Goal: Task Accomplishment & Management: Use online tool/utility

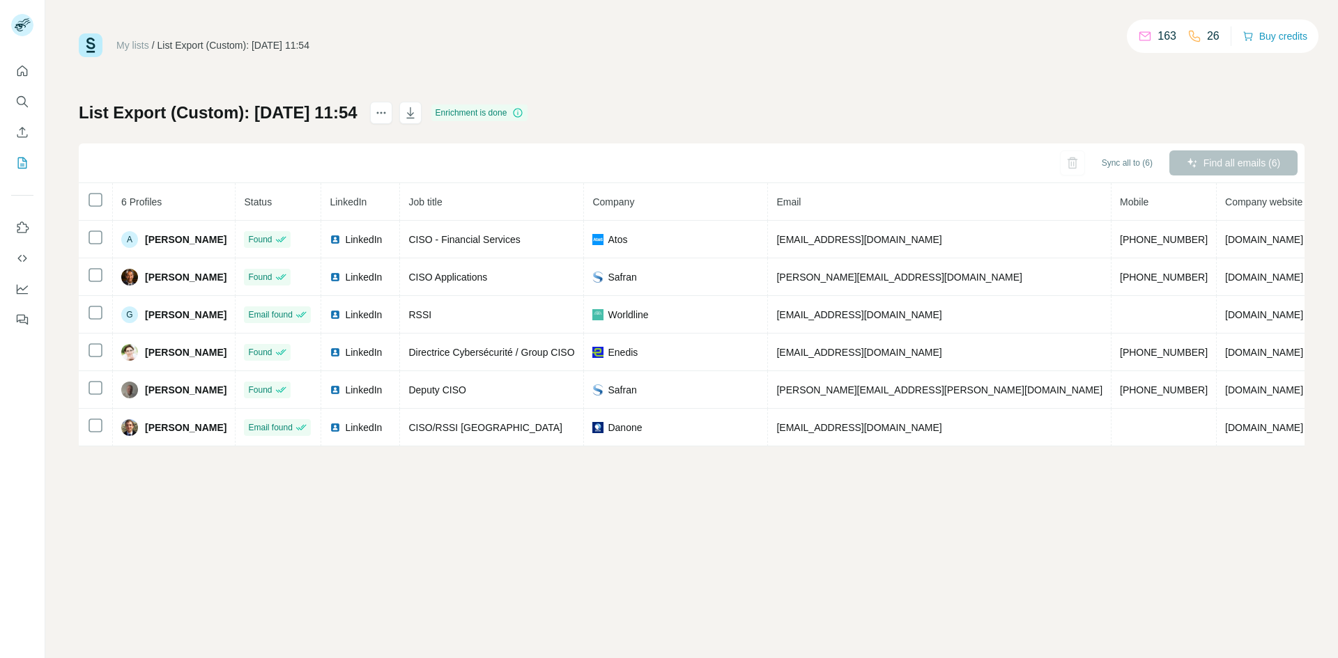
click at [550, 84] on div "My lists / List Export (Custom): 26/08/2025 11:54 163 26 Buy credits List Expor…" at bounding box center [692, 239] width 1226 height 413
click at [131, 42] on link "My lists" at bounding box center [132, 45] width 33 height 11
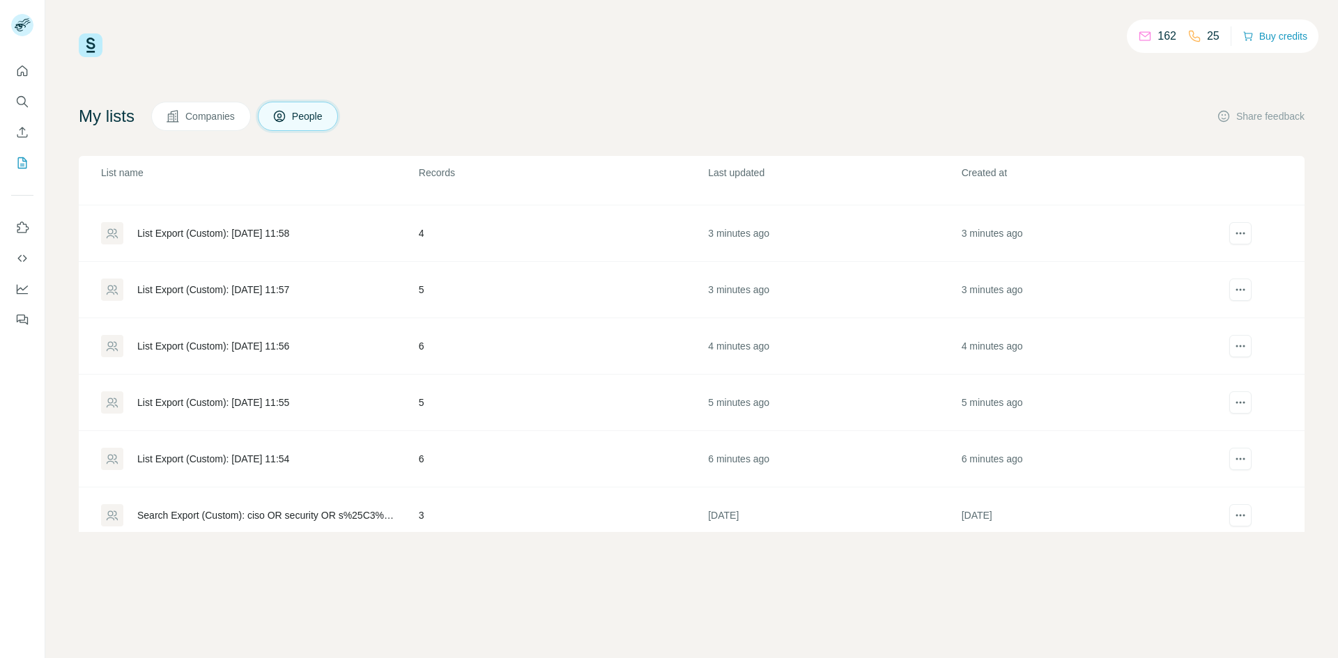
scroll to position [83, 0]
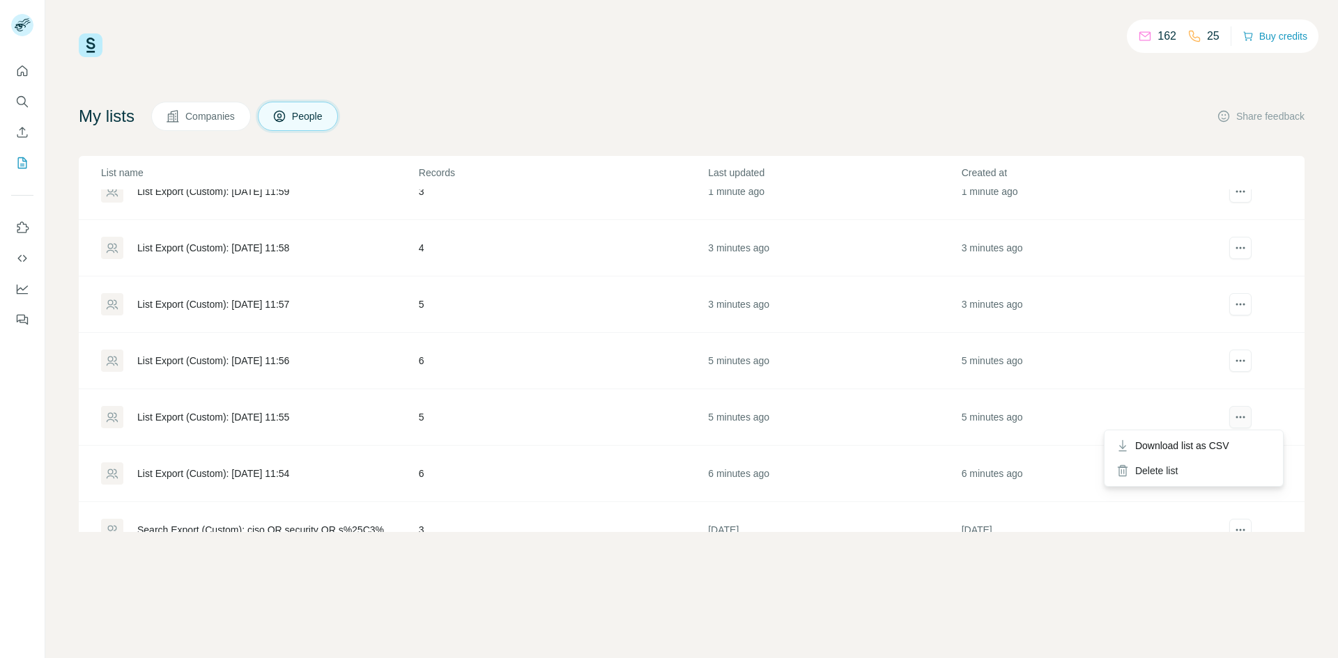
click at [1233, 414] on icon "actions" at bounding box center [1240, 417] width 14 height 14
click at [225, 410] on div "List Export (Custom): 26/08/2025 11:55" at bounding box center [213, 417] width 152 height 14
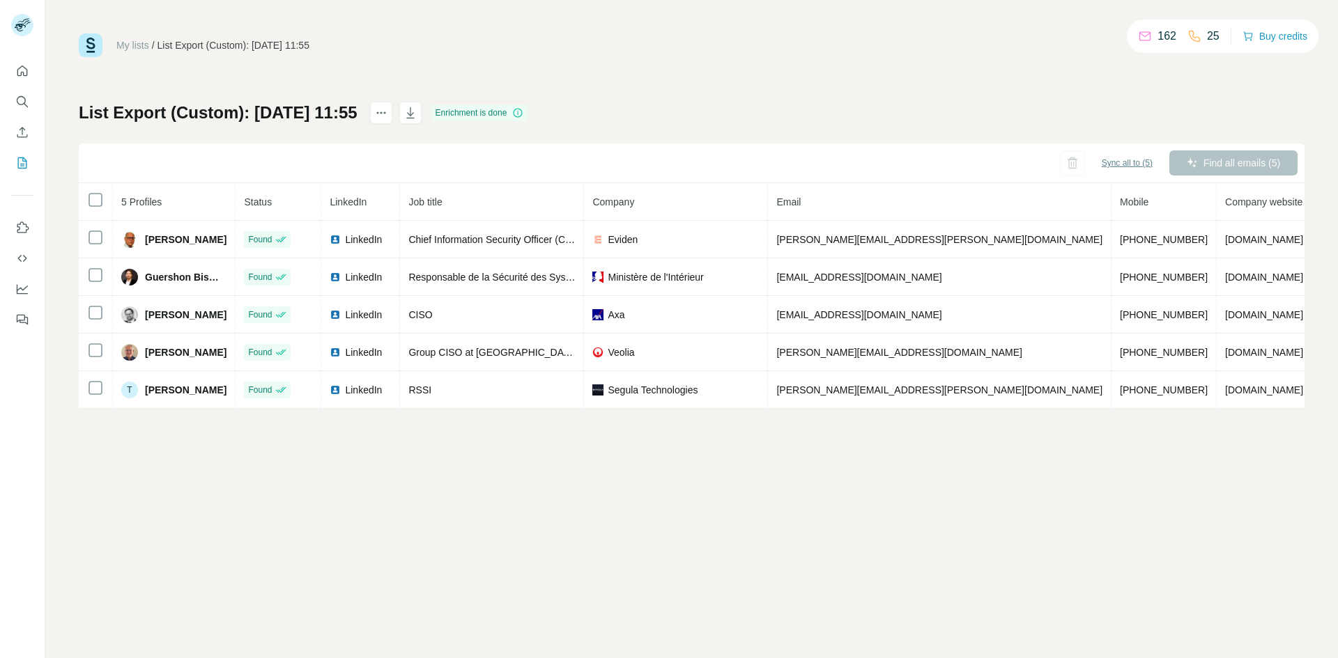
click at [1142, 163] on span "Sync all to (5)" at bounding box center [1127, 163] width 51 height 13
click at [775, 447] on div "My lists / List Export (Custom): 26/08/2025 11:55 162 25 Buy credits List Expor…" at bounding box center [691, 329] width 1292 height 658
click at [638, 152] on div "Sync all to (5) Find all emails (5)" at bounding box center [692, 164] width 1226 height 40
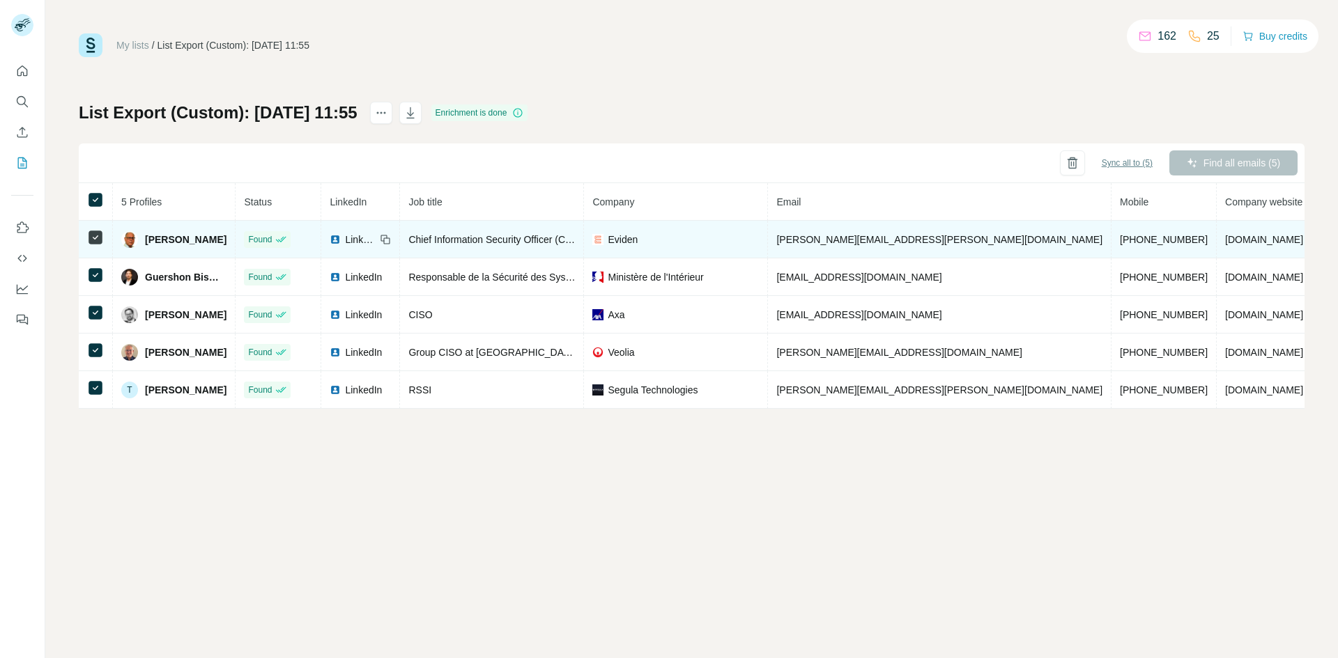
drag, startPoint x: 176, startPoint y: 240, endPoint x: 1028, endPoint y: 233, distance: 852.8
click at [1111, 233] on td "+41798234156" at bounding box center [1163, 240] width 105 height 38
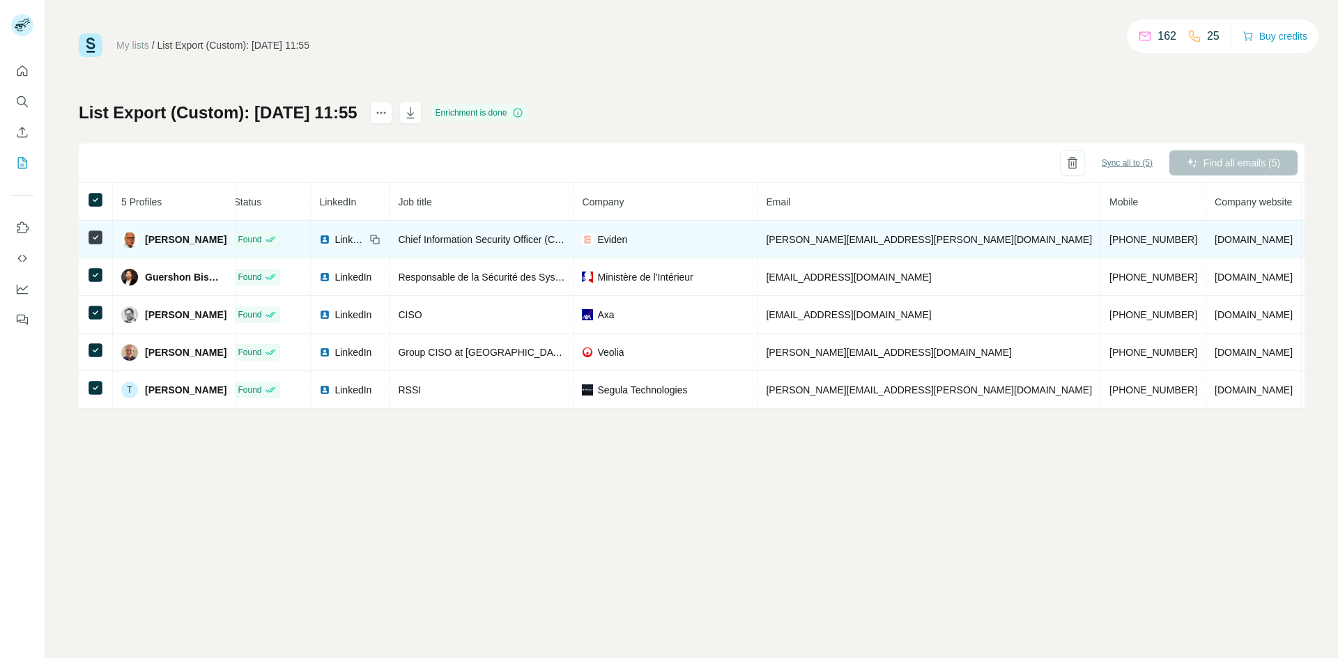
drag, startPoint x: 1037, startPoint y: 265, endPoint x: 1265, endPoint y: 249, distance: 227.6
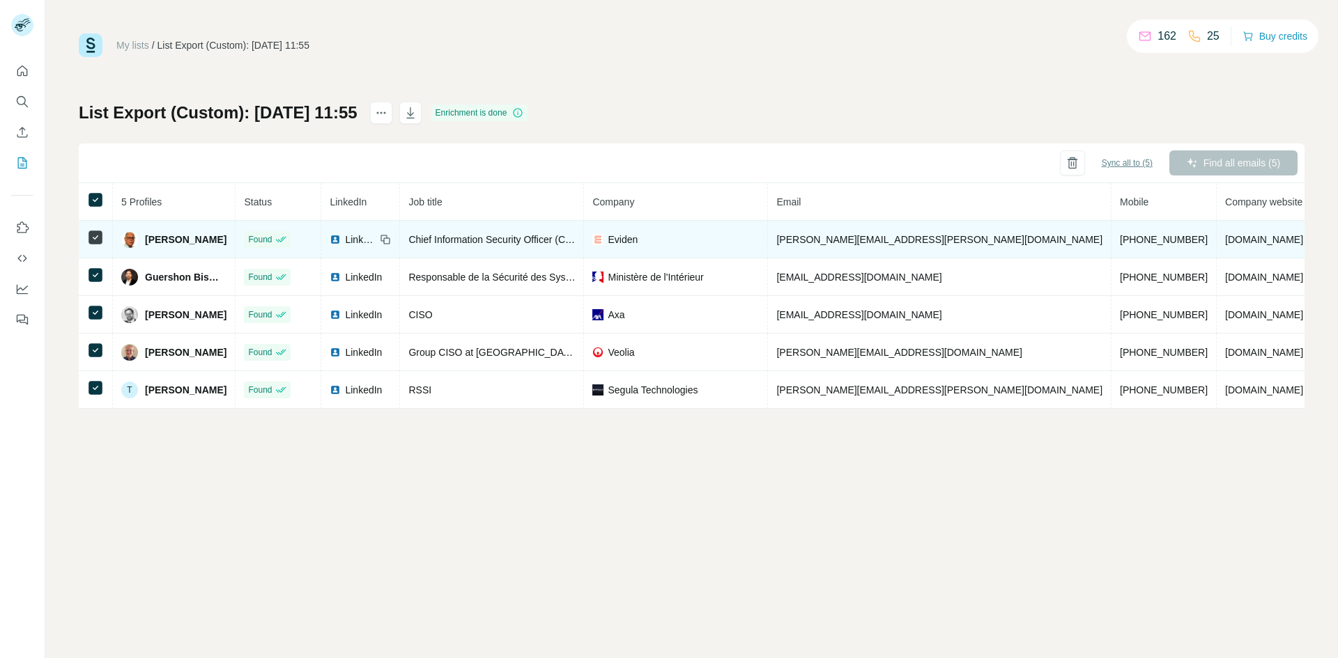
drag, startPoint x: 729, startPoint y: 255, endPoint x: 316, endPoint y: 255, distance: 413.2
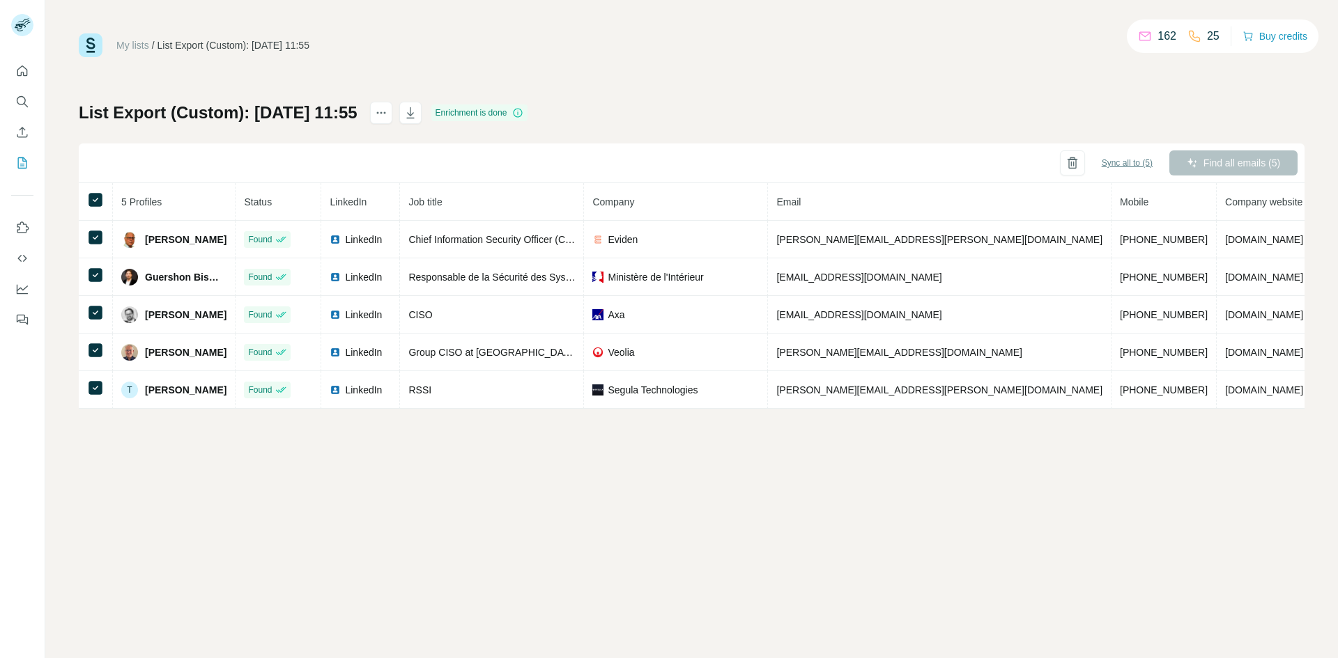
click at [479, 475] on div "My lists / List Export (Custom): 26/08/2025 11:55 162 25 Buy credits List Expor…" at bounding box center [691, 329] width 1292 height 658
click at [721, 122] on div "List Export (Custom): 26/08/2025 11:55 Enrichment is done Sync all to (5) Find …" at bounding box center [692, 255] width 1226 height 307
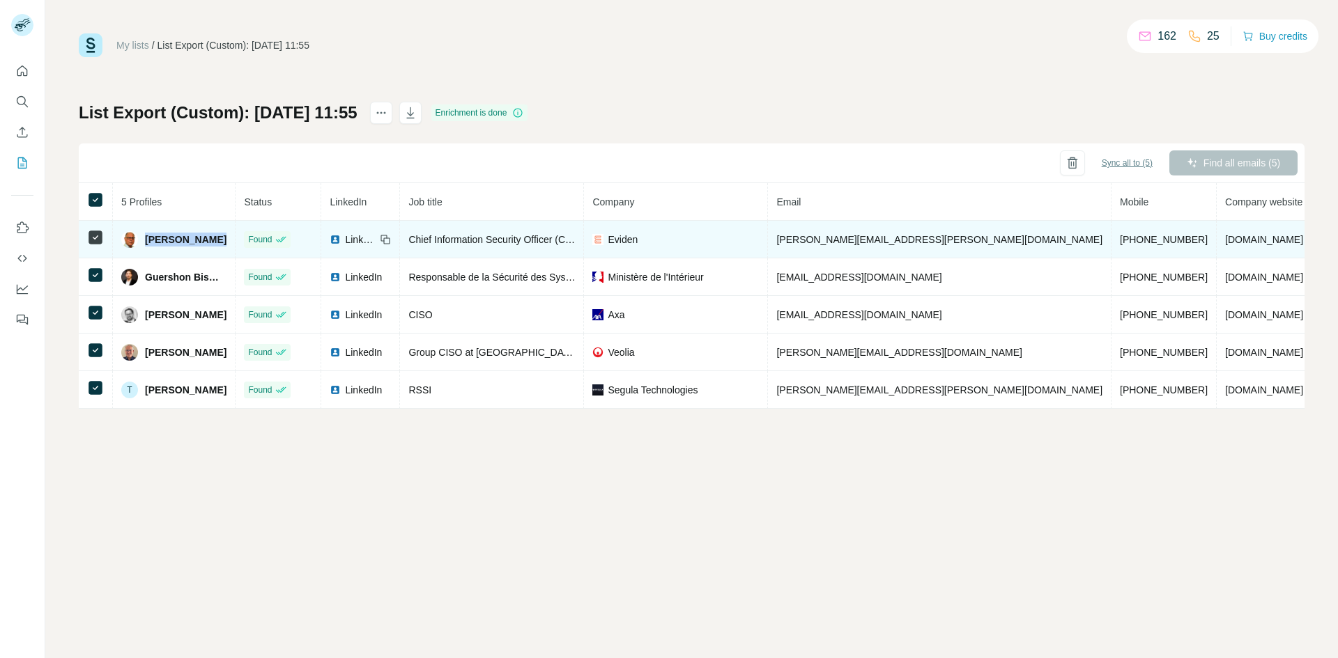
drag, startPoint x: 211, startPoint y: 241, endPoint x: 145, endPoint y: 239, distance: 66.2
click at [145, 239] on div "Albert Balogh" at bounding box center [173, 239] width 105 height 17
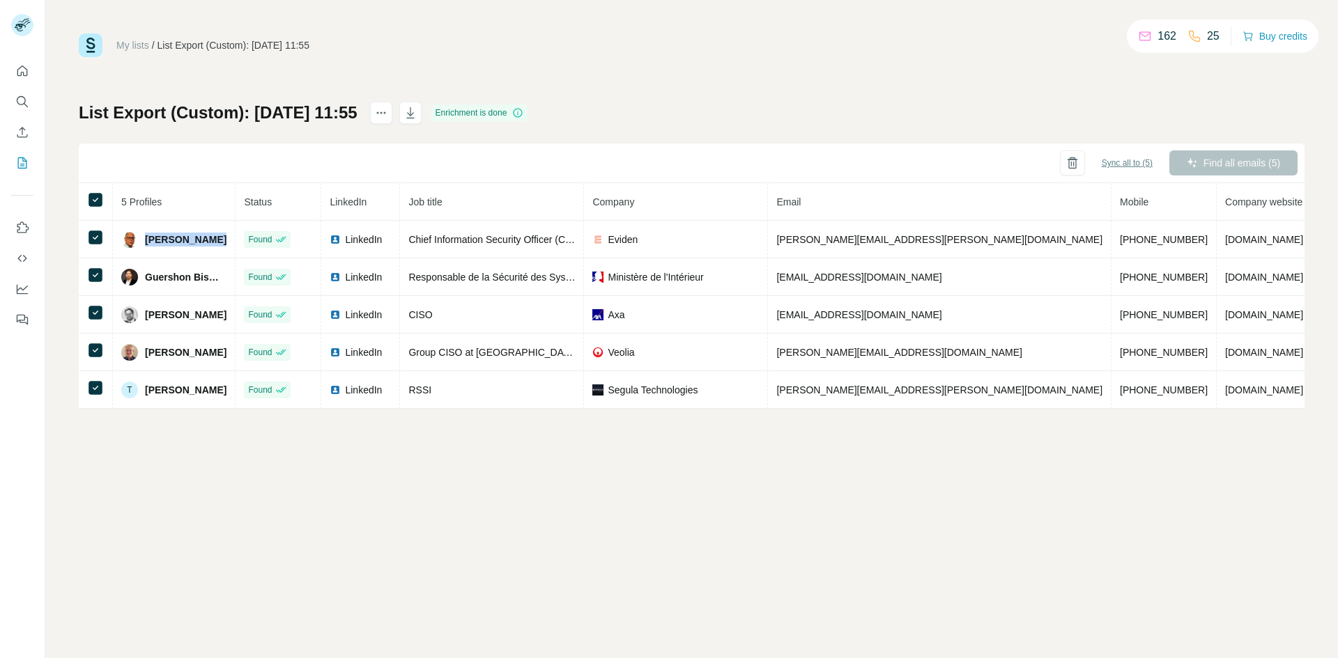
copy span "Albert Balogh"
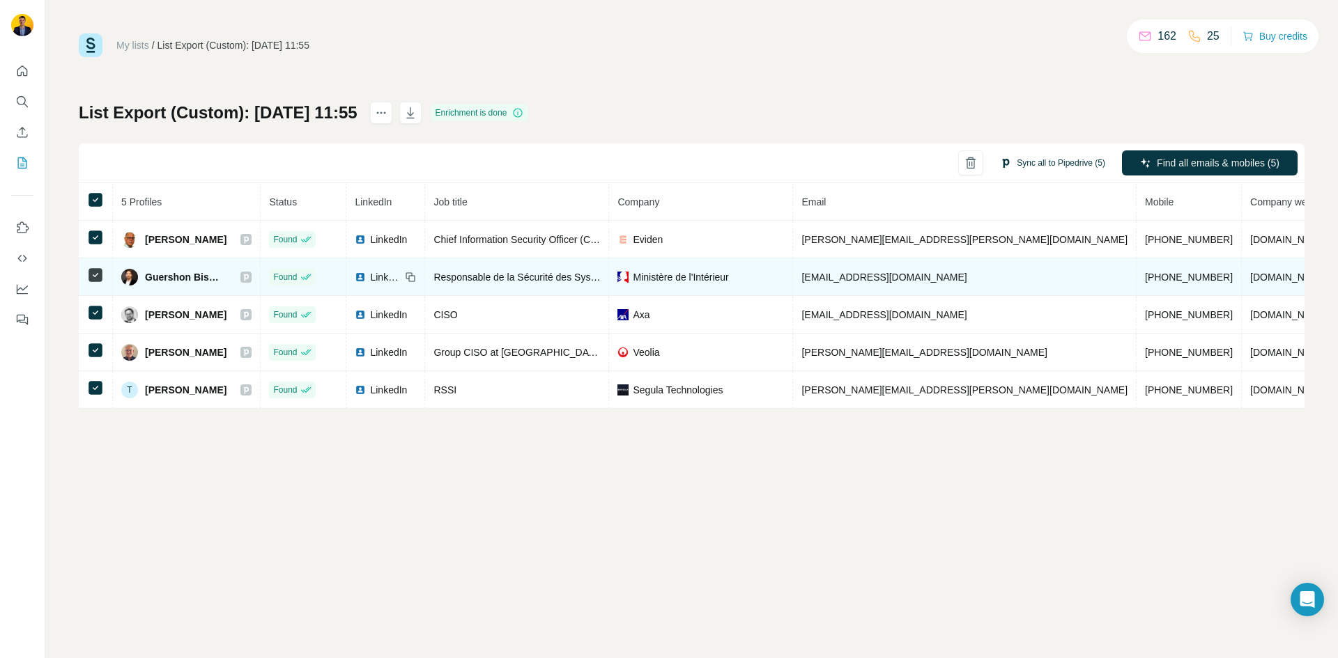
click at [190, 278] on span "Guershon Bismuth" at bounding box center [186, 277] width 82 height 14
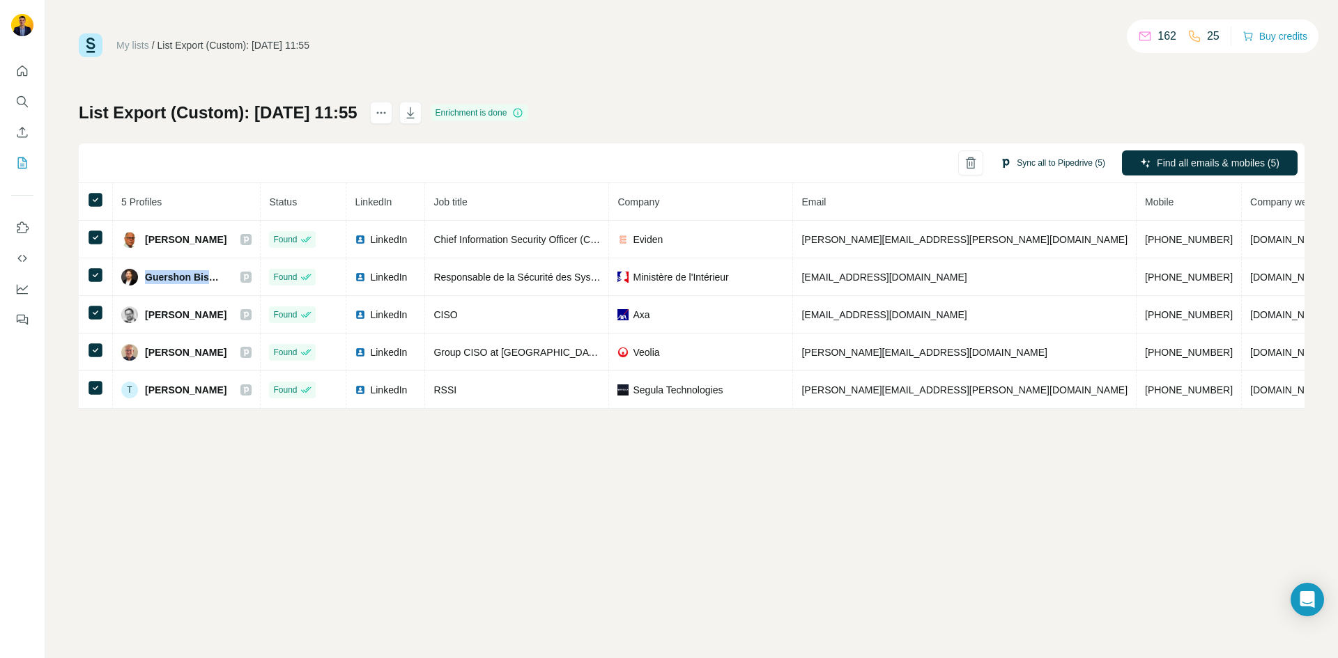
copy div "Guershon Bismuth"
click at [231, 86] on div "My lists / List Export (Custom): 26/08/2025 11:55 162 25 Buy credits List Expor…" at bounding box center [692, 221] width 1226 height 376
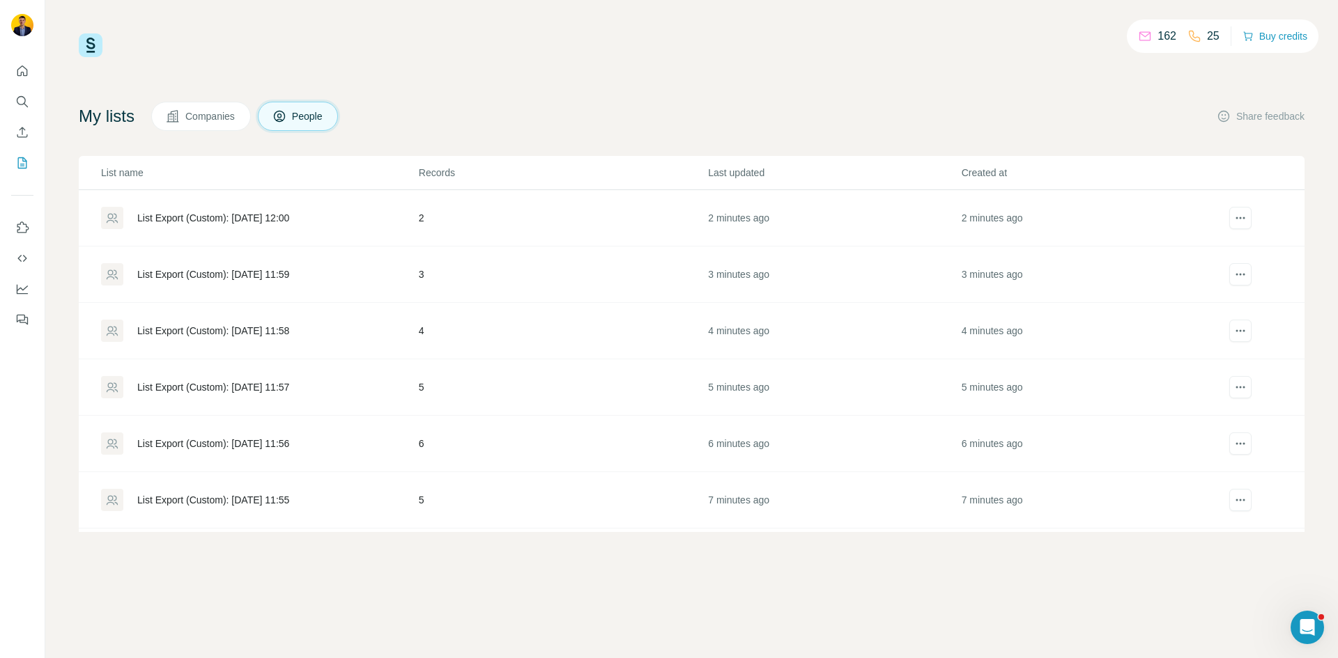
click at [284, 215] on div "List Export (Custom): 26/08/2025 12:00" at bounding box center [213, 218] width 152 height 14
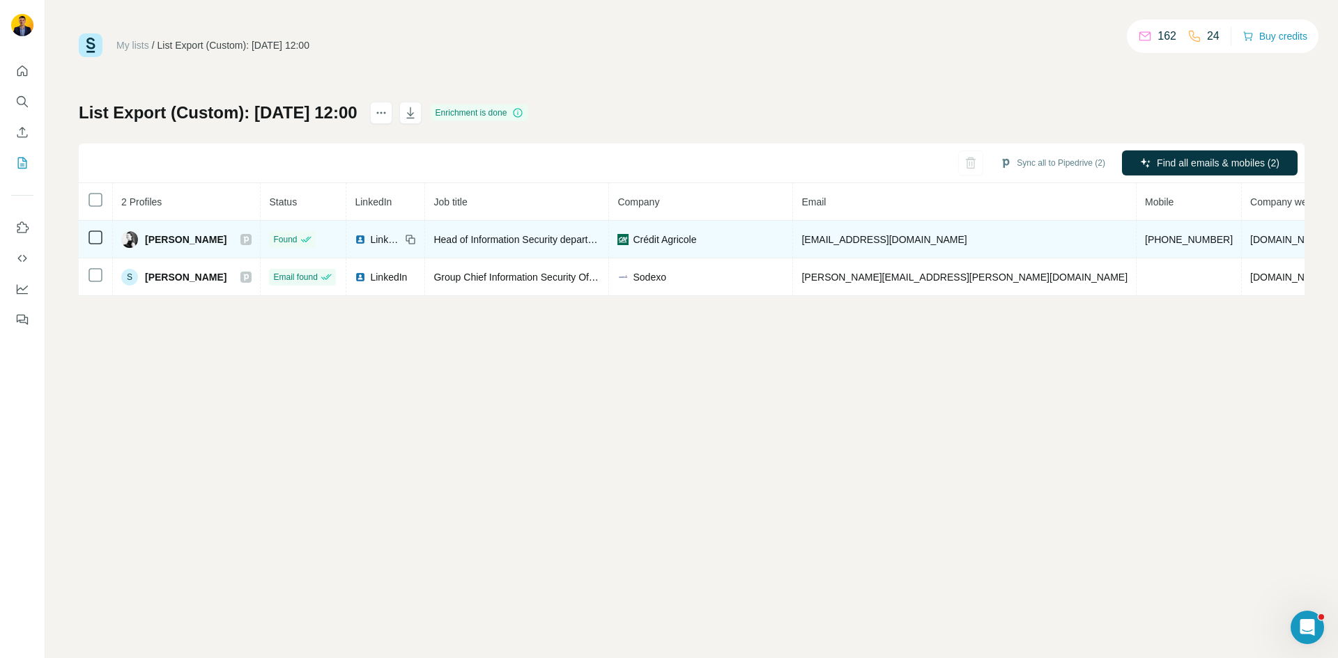
click at [164, 238] on span "Olena Kuzmina" at bounding box center [186, 240] width 82 height 14
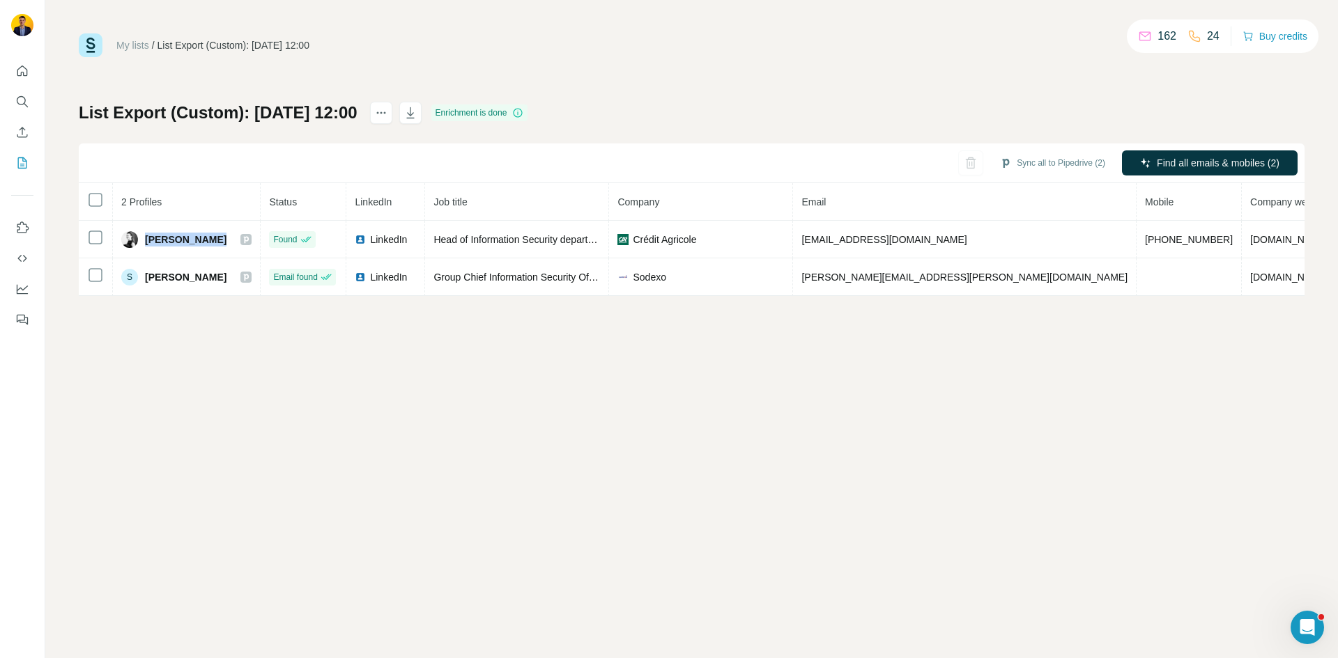
copy div "Olena Kuzmina"
click at [373, 324] on div "My lists / List Export (Custom): 26/08/2025 12:00 162 24 Buy credits List Expor…" at bounding box center [691, 329] width 1292 height 658
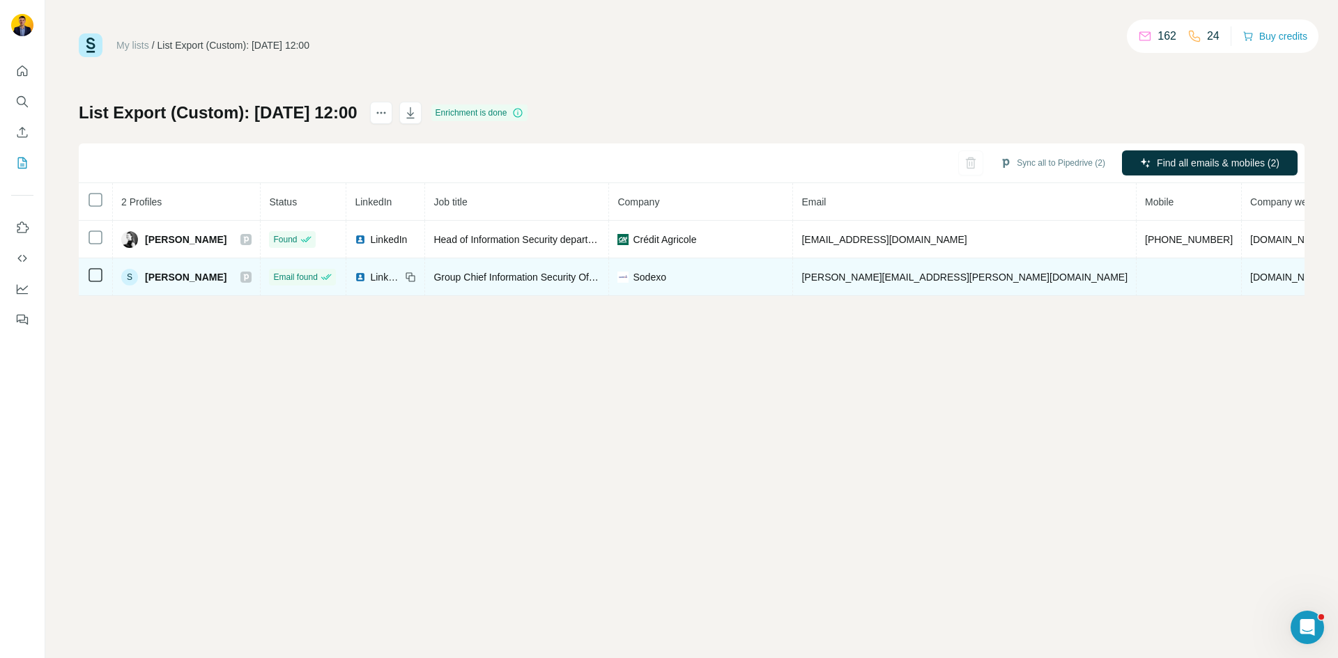
click at [160, 276] on span "Steven M." at bounding box center [186, 277] width 82 height 14
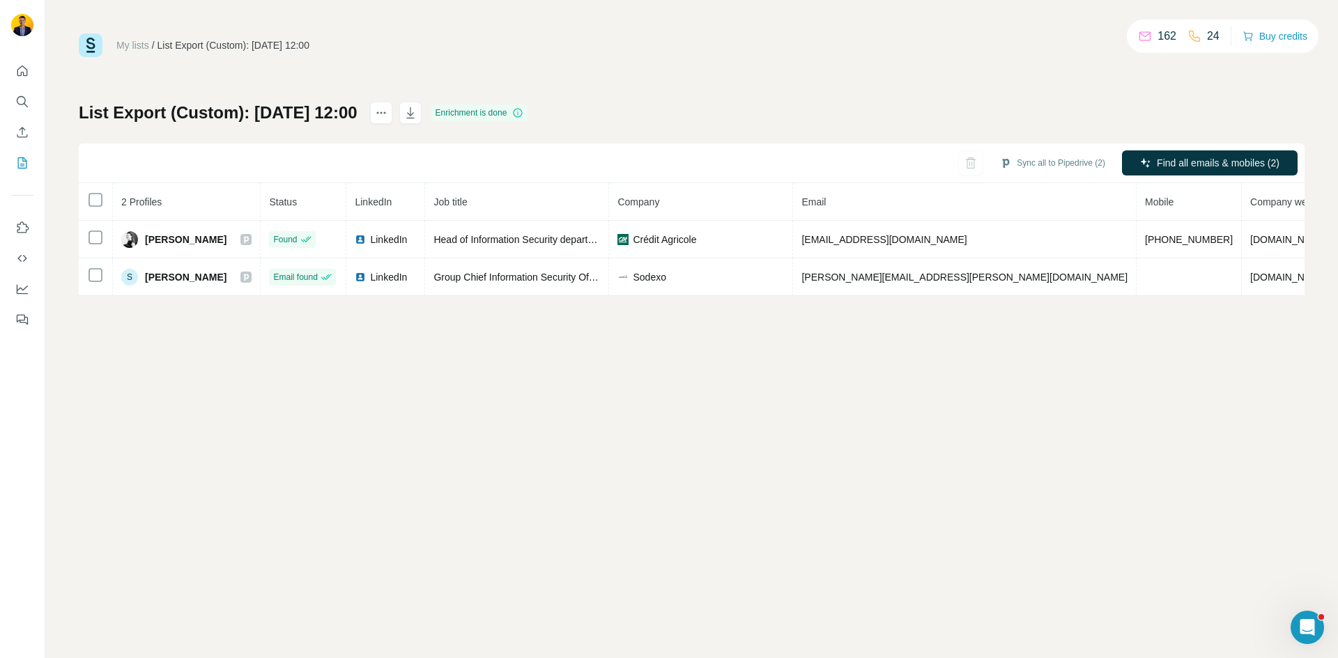
click at [608, 327] on div "My lists / List Export (Custom): 26/08/2025 12:00 162 24 Buy credits List Expor…" at bounding box center [691, 329] width 1292 height 658
click at [950, 29] on div "My lists / List Export (Custom): 26/08/2025 12:00 162 24 Buy credits List Expor…" at bounding box center [691, 329] width 1292 height 658
click at [359, 357] on div "My lists / List Export (Custom): 26/08/2025 12:00 162 24 Buy credits List Expor…" at bounding box center [691, 329] width 1292 height 658
click at [142, 330] on div "My lists / List Export (Custom): 26/08/2025 12:00 162 24 Buy credits List Expor…" at bounding box center [691, 329] width 1292 height 658
click at [24, 72] on icon "Quick start" at bounding box center [22, 70] width 10 height 10
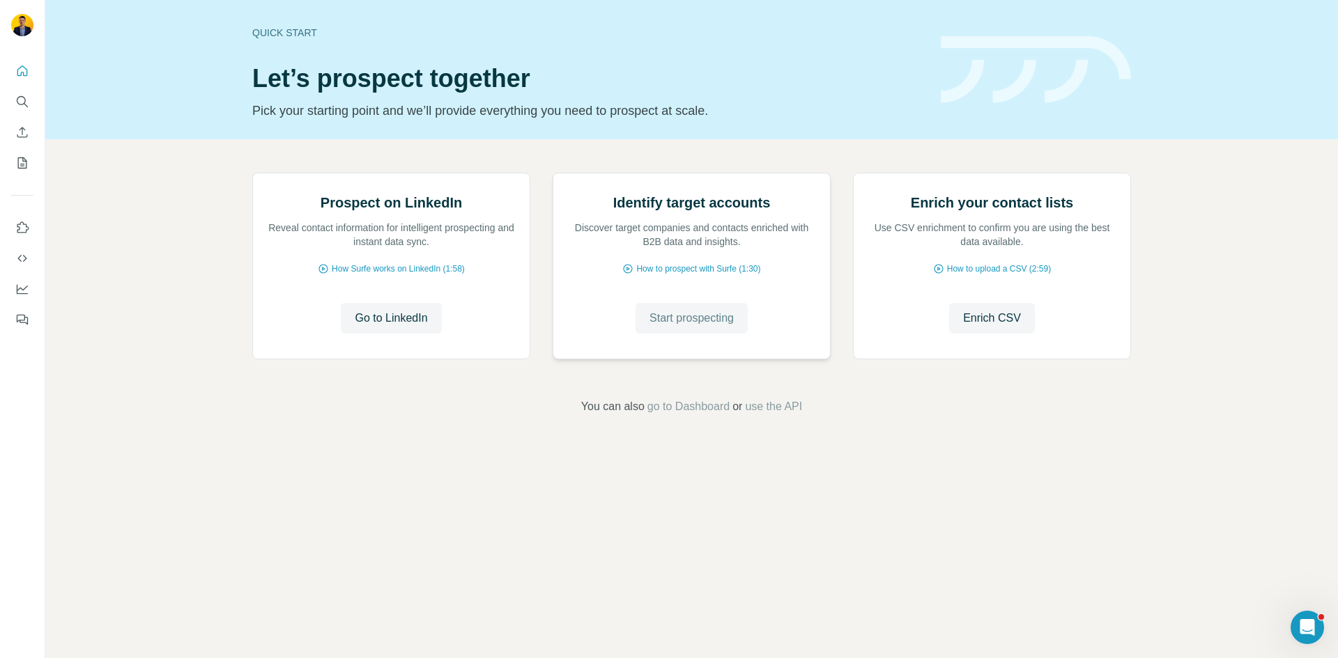
click at [724, 327] on span "Start prospecting" at bounding box center [691, 318] width 84 height 17
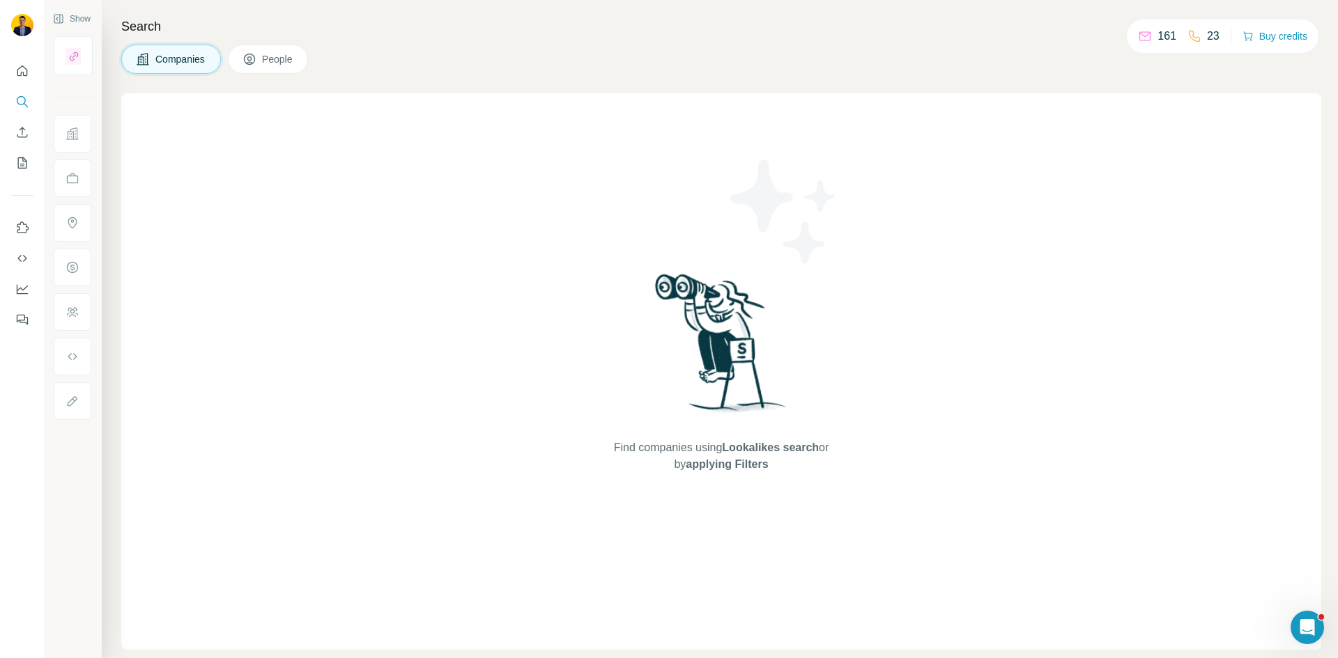
click at [300, 212] on div "Find companies using Lookalikes search or by applying Filters" at bounding box center [721, 371] width 1200 height 557
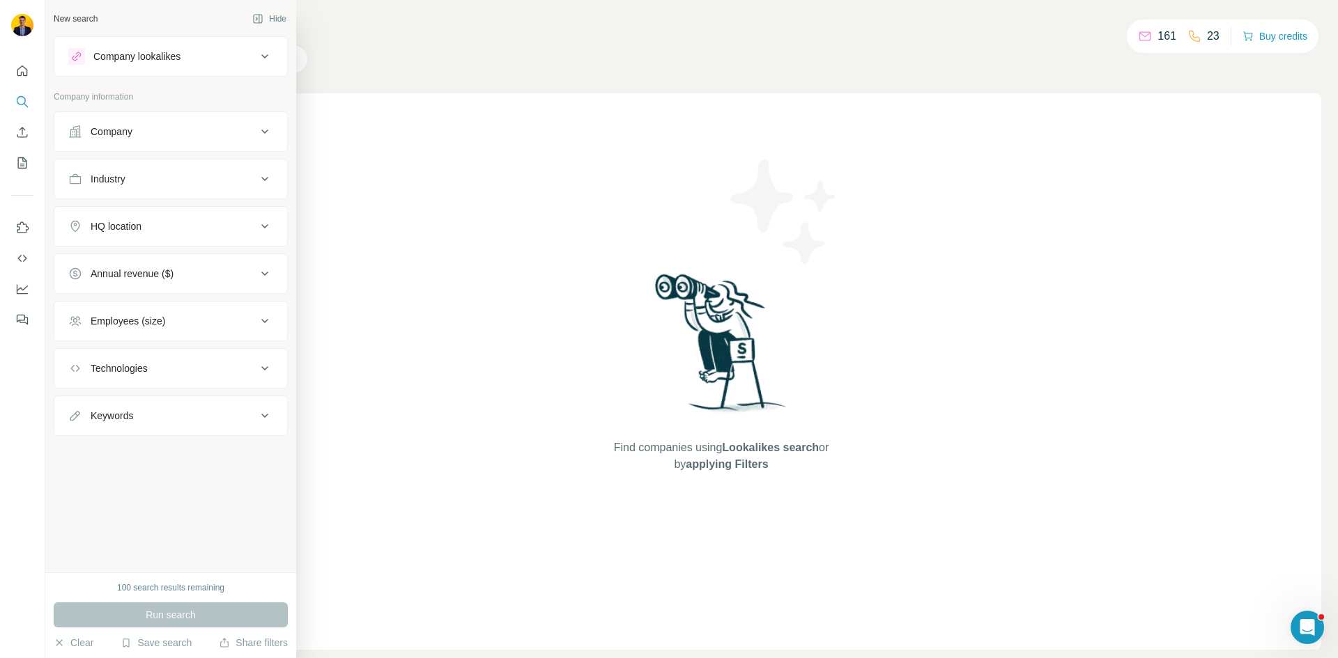
click at [129, 141] on button "Company" at bounding box center [170, 131] width 233 height 33
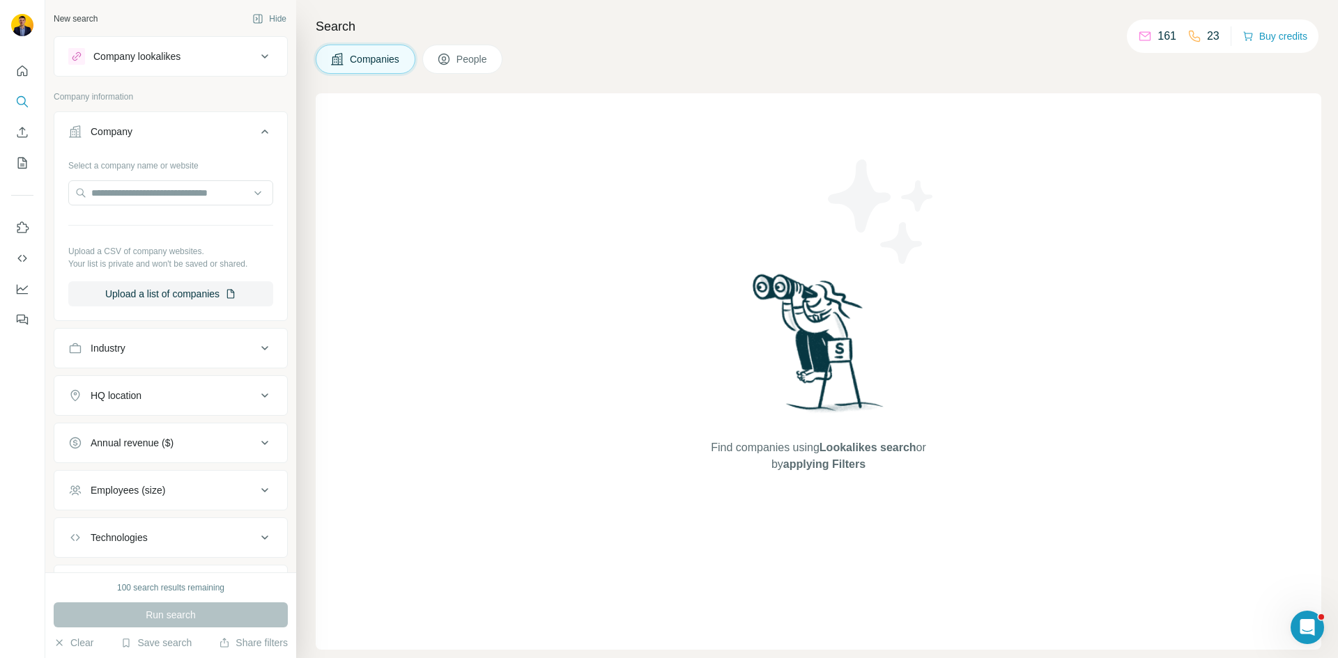
click at [153, 403] on button "HQ location" at bounding box center [170, 395] width 233 height 33
click at [152, 429] on input "text" at bounding box center [170, 430] width 205 height 25
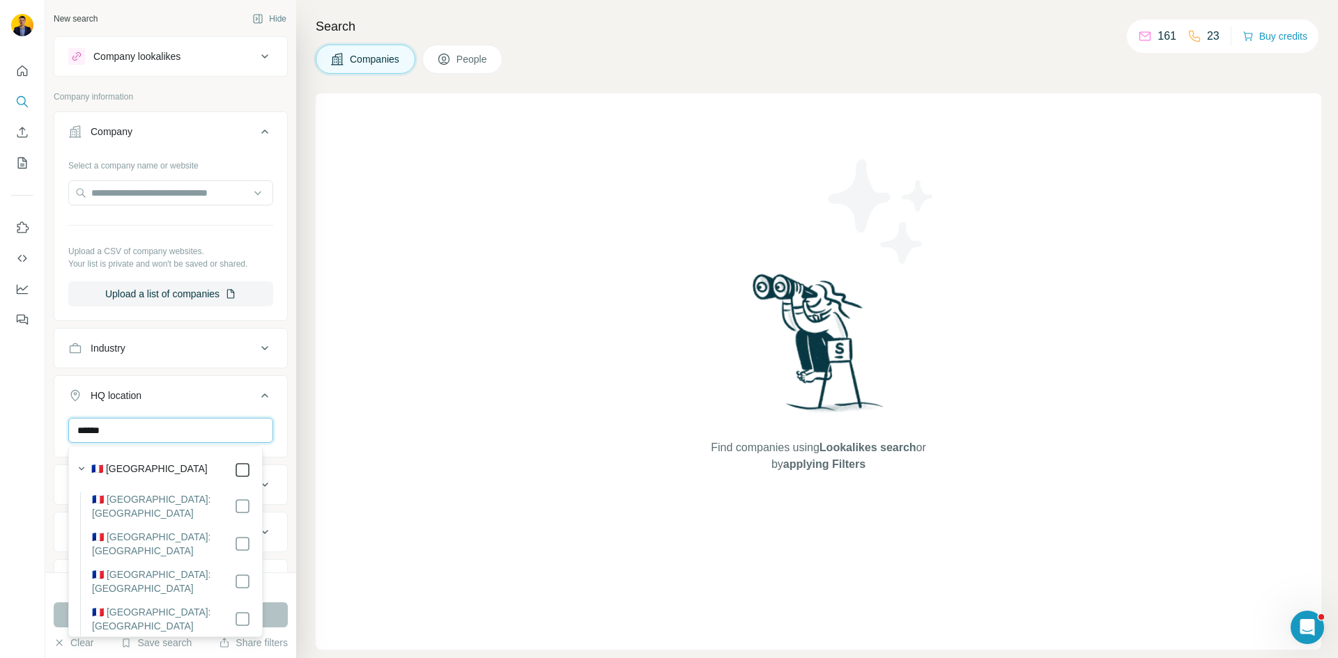
type input "******"
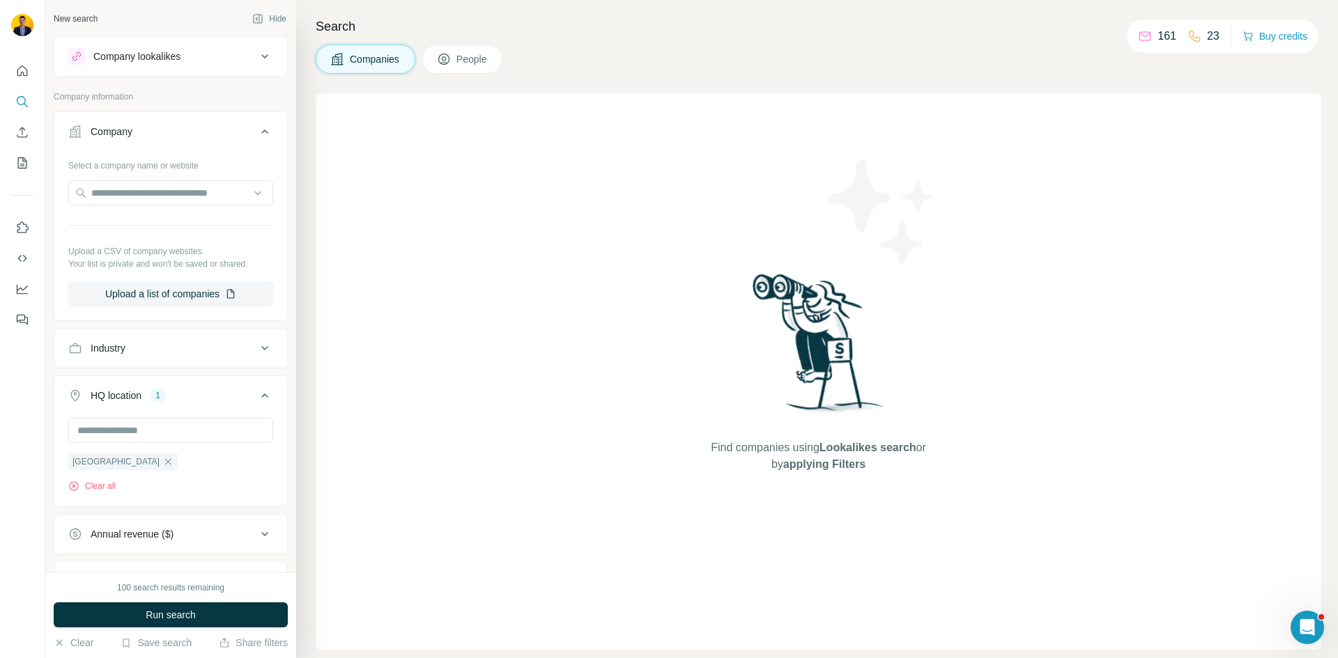
click at [361, 397] on div "Find companies using Lookalikes search or by applying Filters" at bounding box center [818, 371] width 1005 height 557
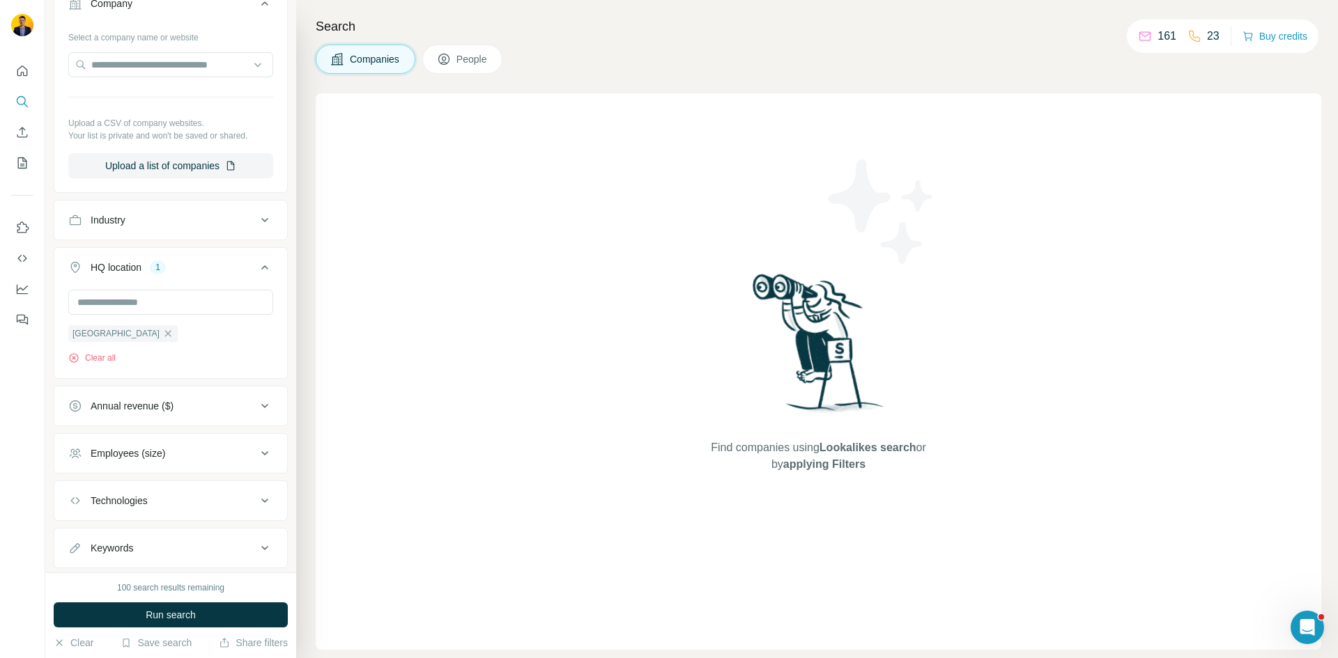
scroll to position [139, 0]
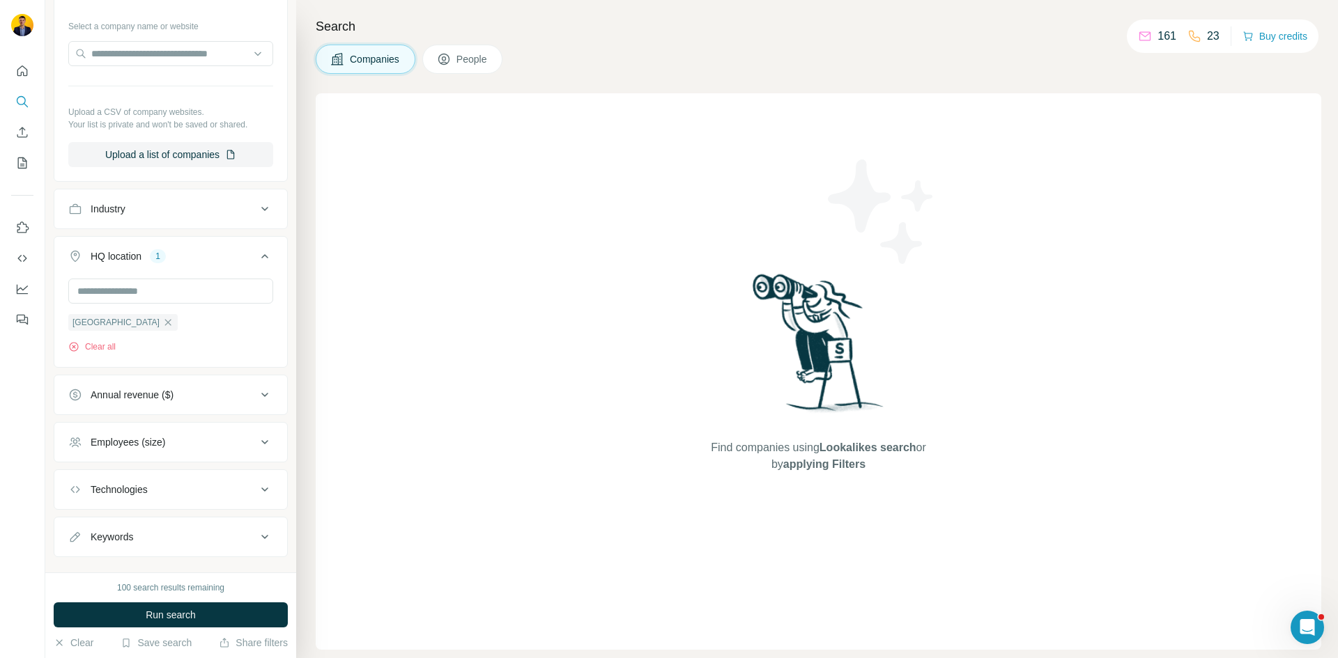
click at [169, 204] on div "Industry" at bounding box center [162, 209] width 188 height 14
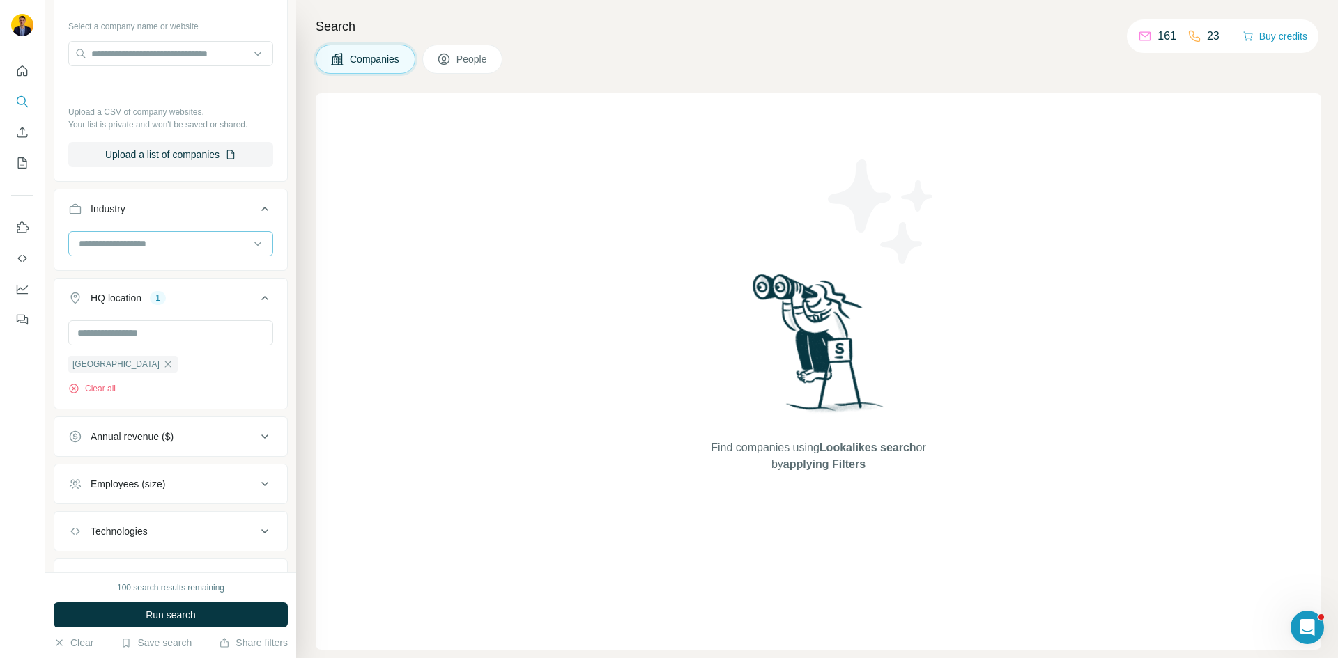
click at [163, 247] on input at bounding box center [163, 243] width 172 height 15
click at [169, 250] on input at bounding box center [163, 243] width 172 height 15
click at [171, 240] on input at bounding box center [163, 243] width 172 height 15
click at [185, 261] on div at bounding box center [170, 249] width 233 height 36
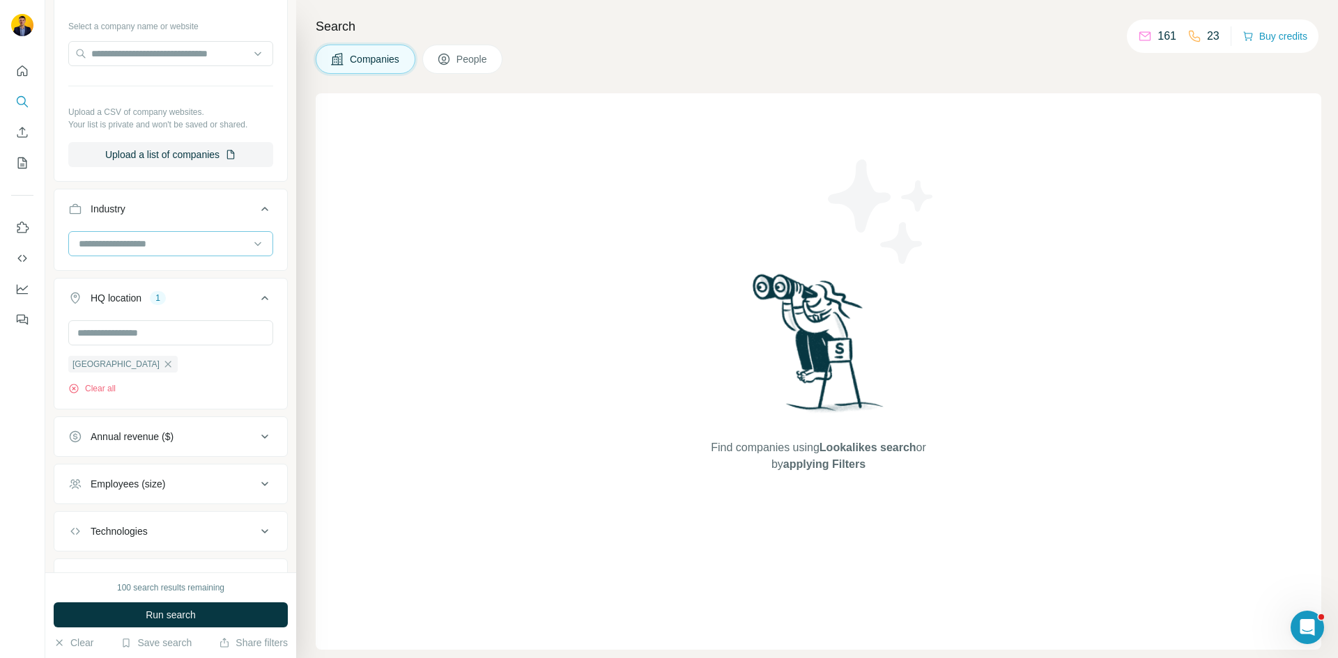
click at [185, 245] on input at bounding box center [163, 243] width 172 height 15
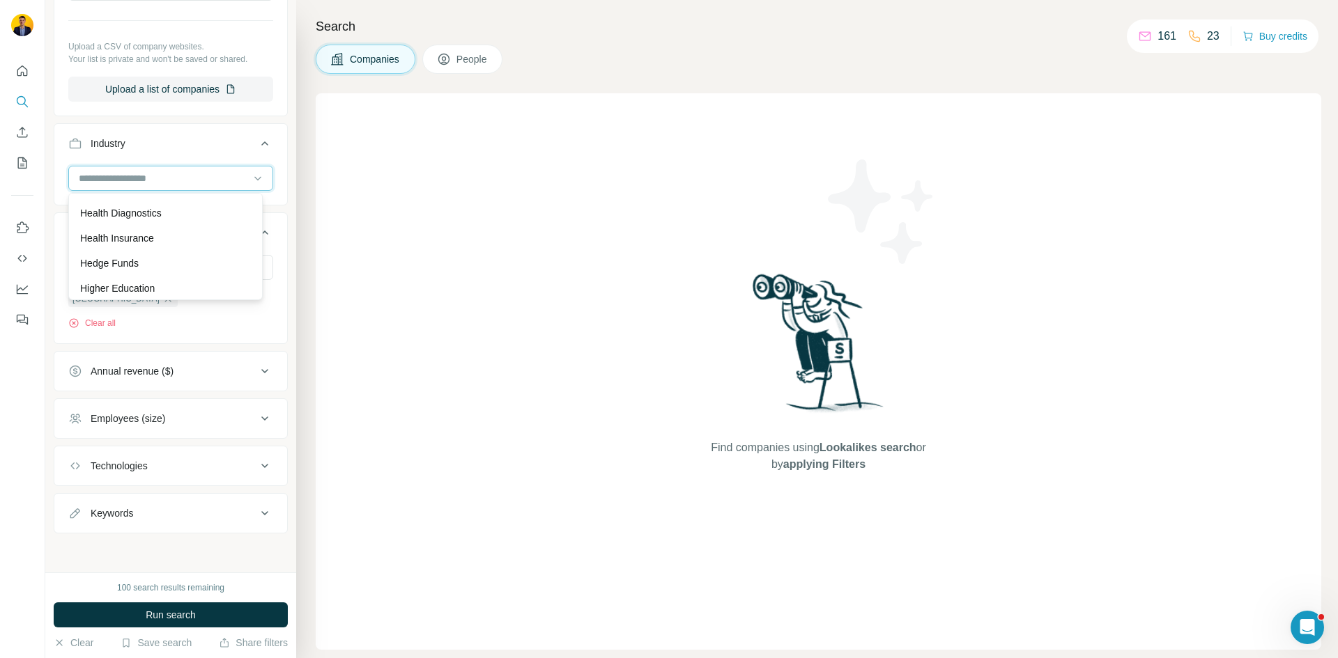
scroll to position [6758, 0]
click at [137, 178] on input at bounding box center [163, 178] width 172 height 15
click at [114, 176] on input at bounding box center [163, 178] width 172 height 15
type input "*"
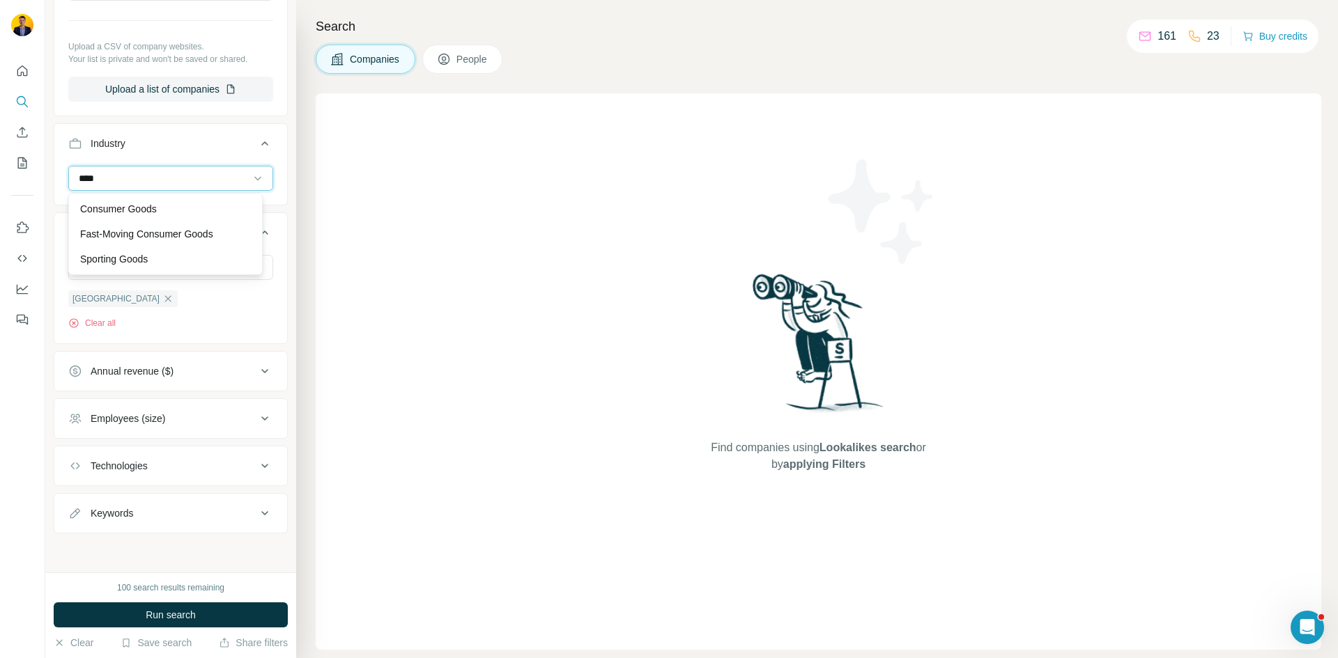
type input "****"
click at [159, 186] on div "****" at bounding box center [163, 179] width 172 height 24
type input "***"
click at [185, 209] on div "Consumer Goods" at bounding box center [165, 209] width 171 height 14
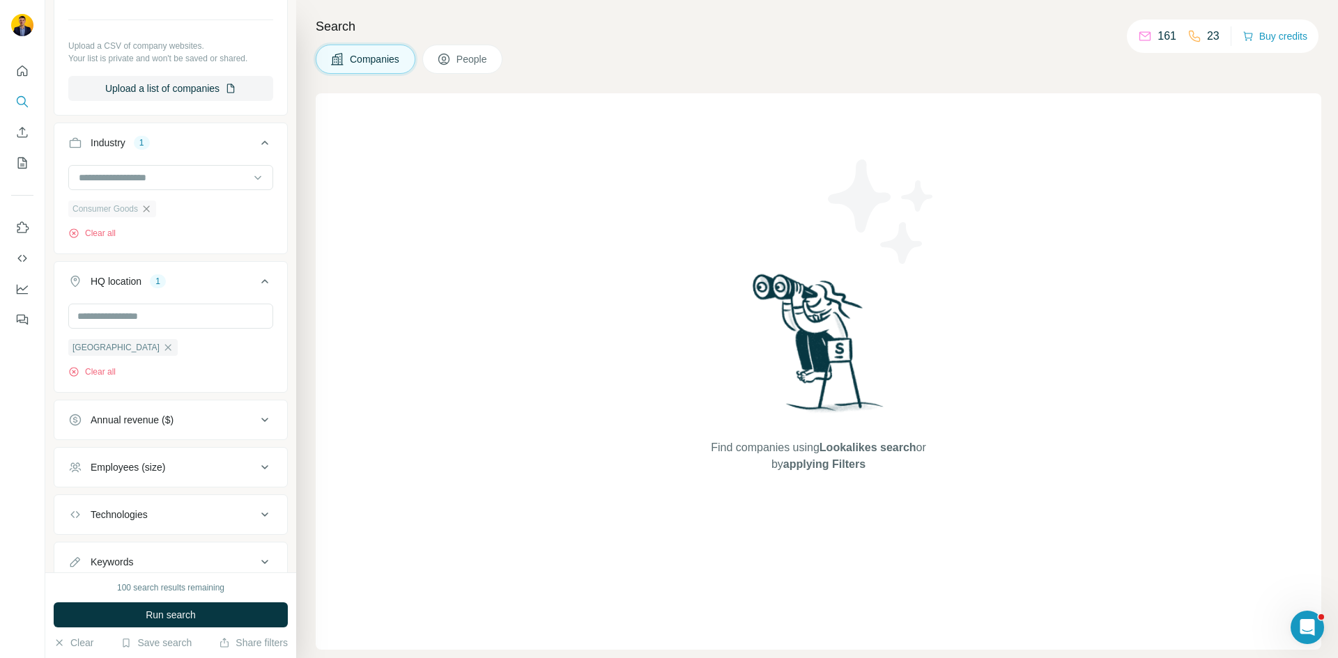
click at [146, 212] on icon "button" at bounding box center [146, 208] width 11 height 11
click at [153, 186] on div at bounding box center [163, 179] width 172 height 24
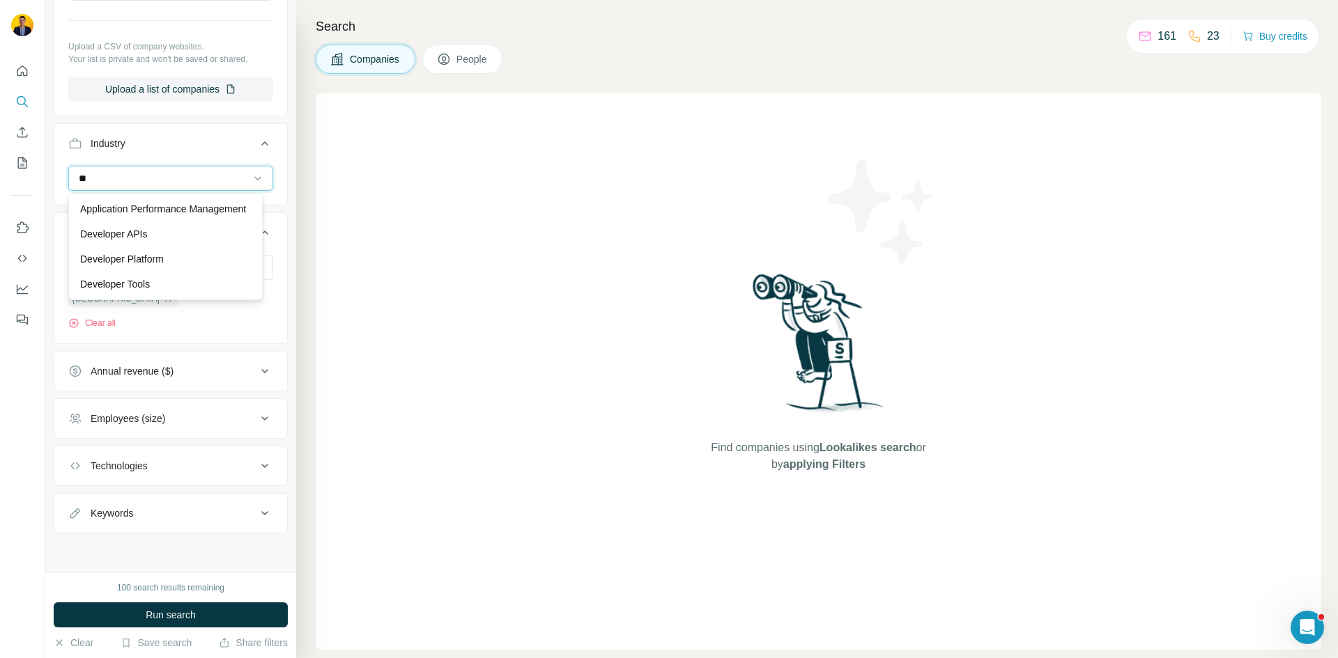
type input "*"
type input "*****"
click at [113, 209] on div "Retail" at bounding box center [165, 209] width 171 height 14
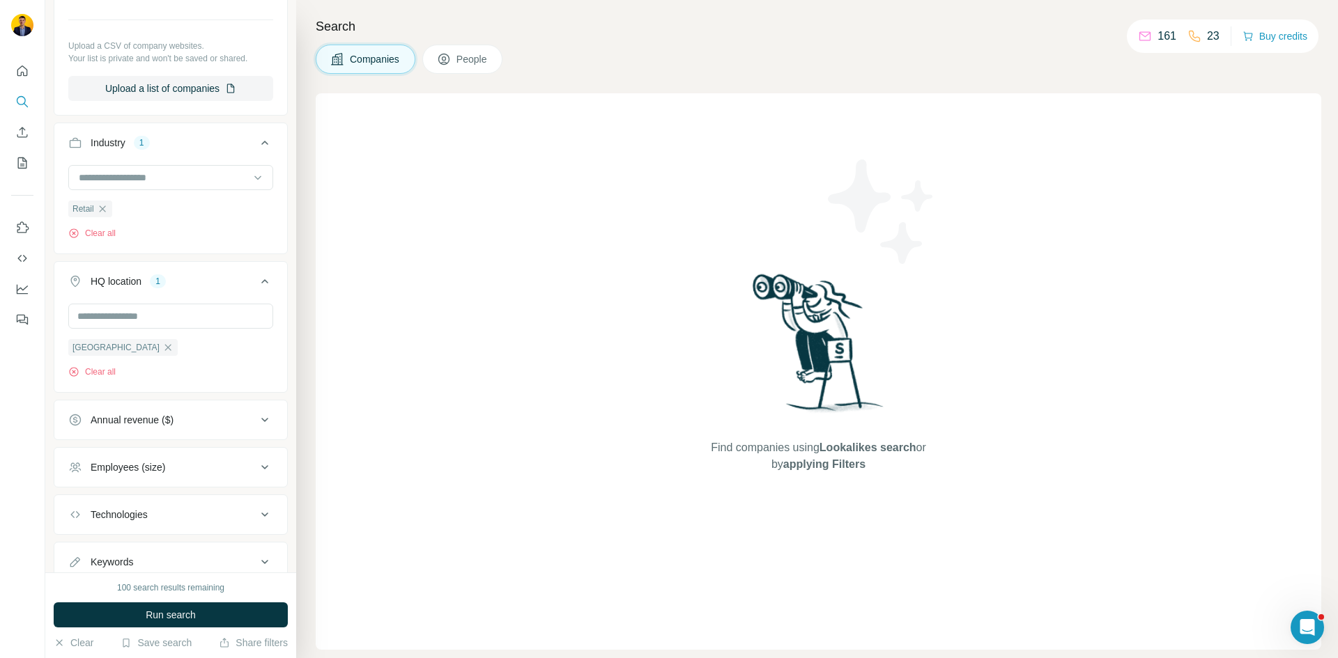
click at [452, 192] on div "Find companies using Lookalikes search or by applying Filters" at bounding box center [818, 371] width 1005 height 557
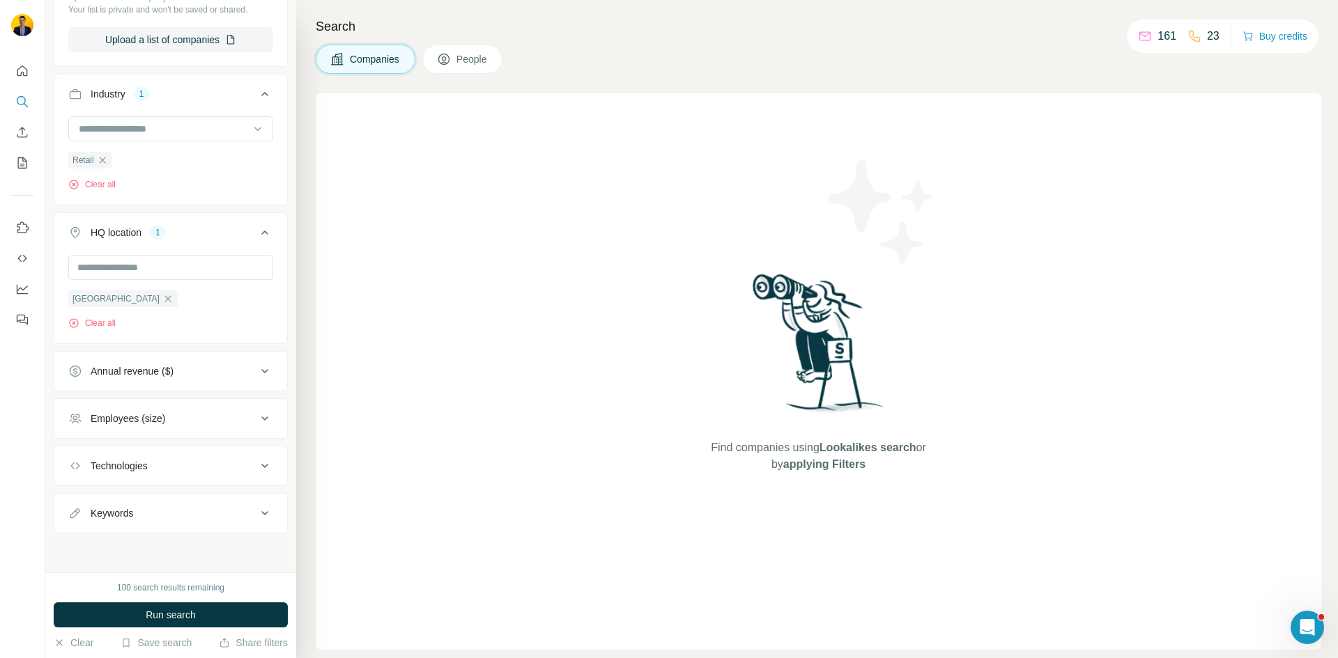
drag, startPoint x: 238, startPoint y: 370, endPoint x: 173, endPoint y: 413, distance: 77.3
click at [172, 413] on ul "Company Select a company name or website Upload a CSV of company websites. Your…" at bounding box center [171, 195] width 234 height 677
click at [256, 371] on icon at bounding box center [264, 371] width 17 height 17
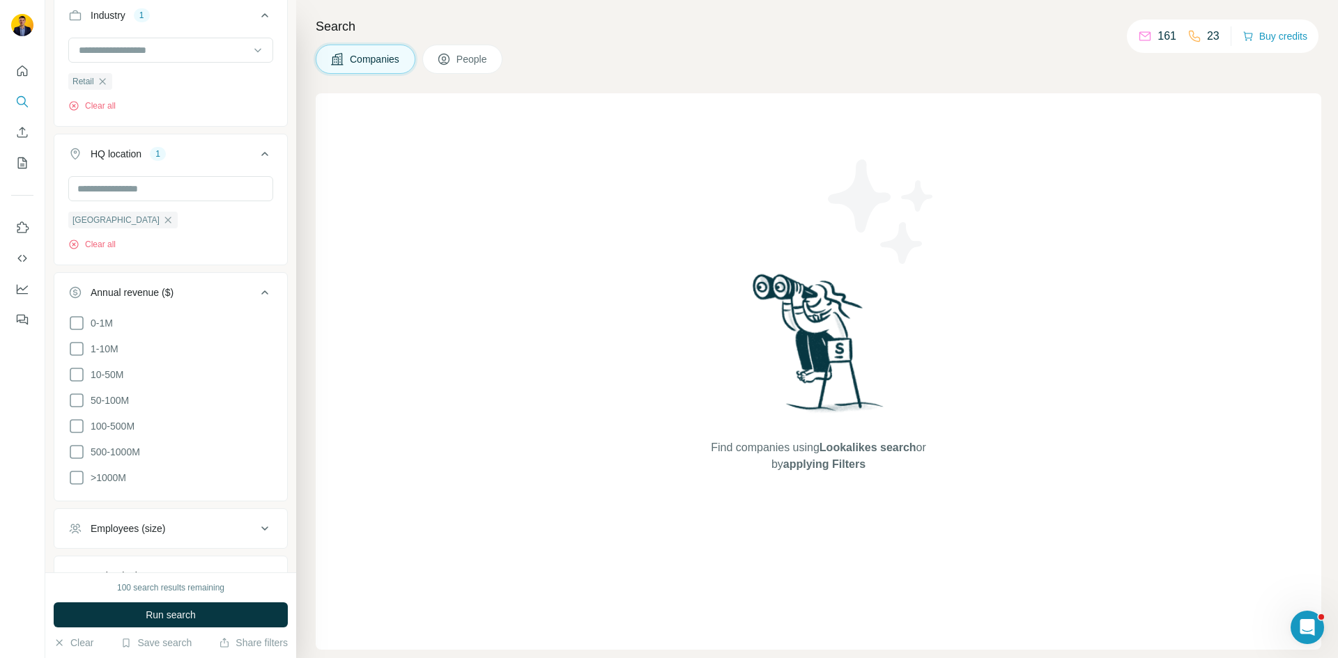
scroll to position [440, 0]
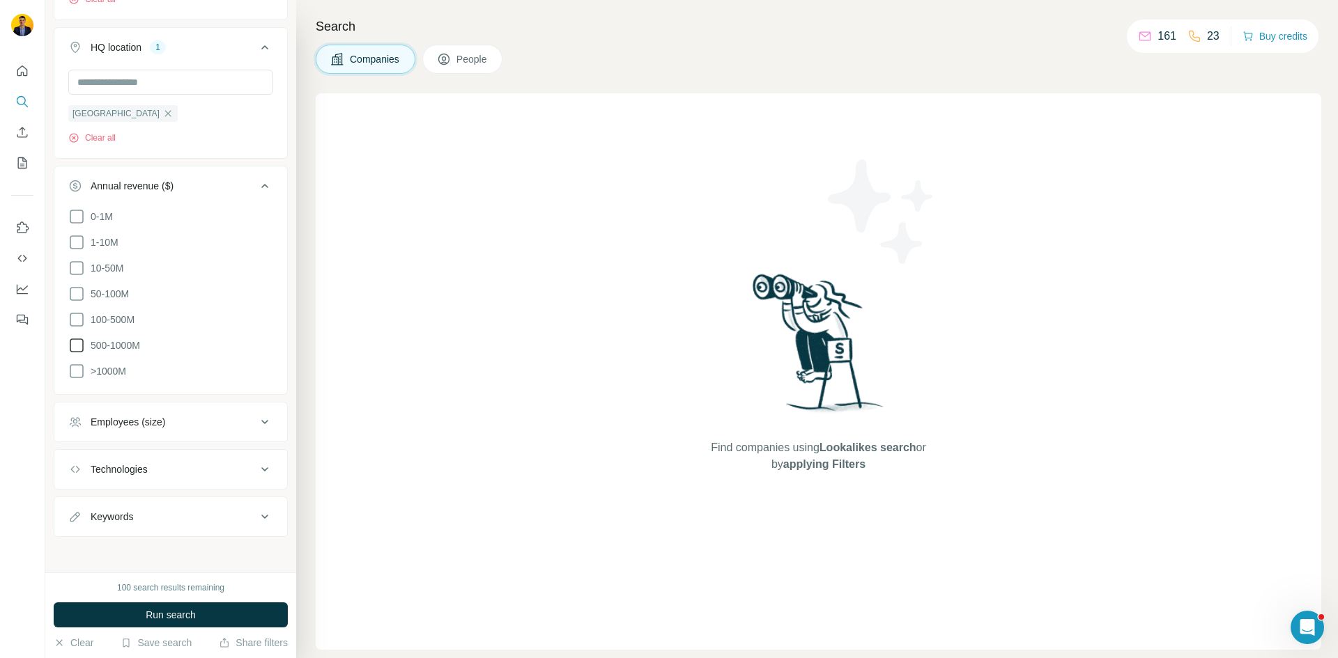
click at [79, 344] on icon at bounding box center [76, 345] width 17 height 17
click at [77, 373] on icon at bounding box center [76, 371] width 17 height 17
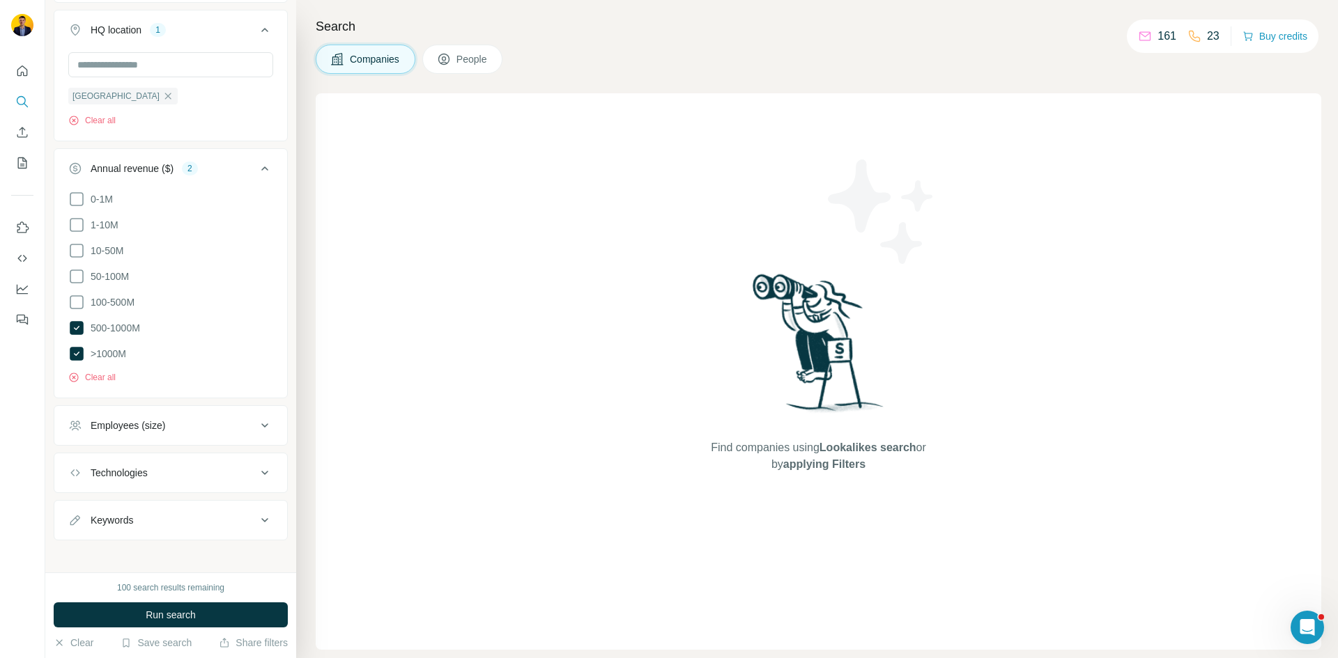
scroll to position [461, 0]
click at [72, 300] on icon at bounding box center [76, 299] width 17 height 17
click at [185, 419] on div "Employees (size)" at bounding box center [162, 422] width 188 height 14
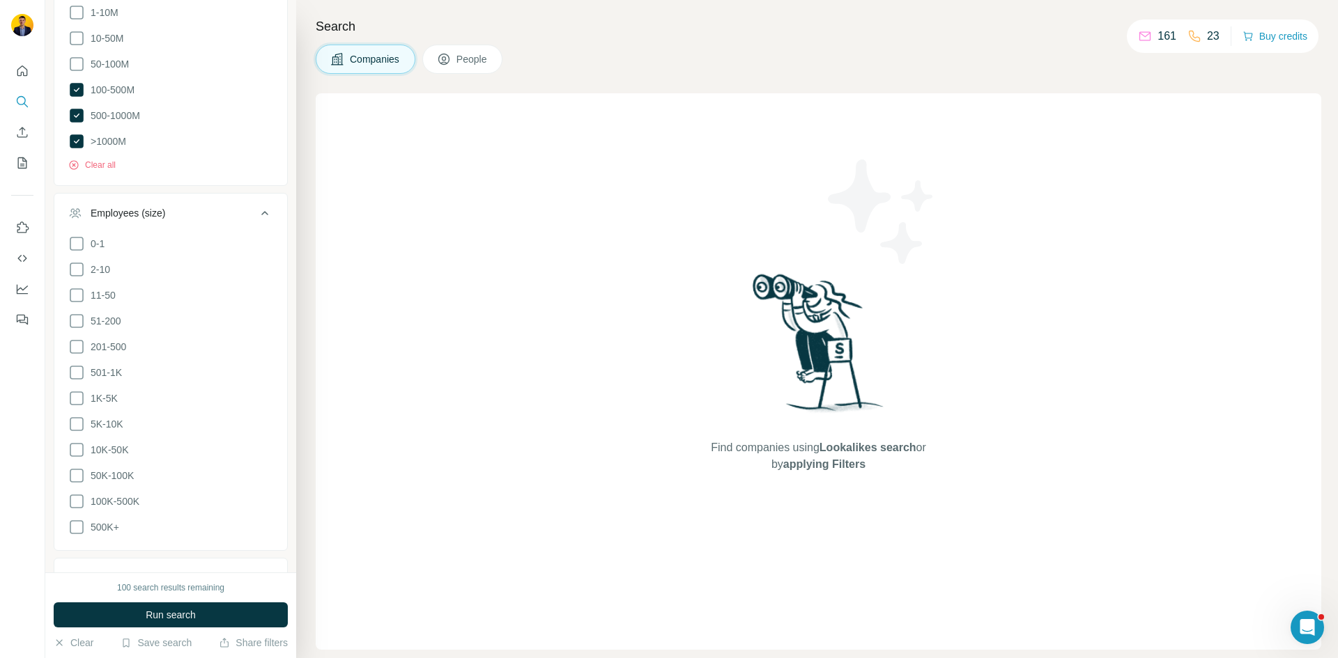
click at [205, 210] on div "Employees (size)" at bounding box center [162, 213] width 188 height 14
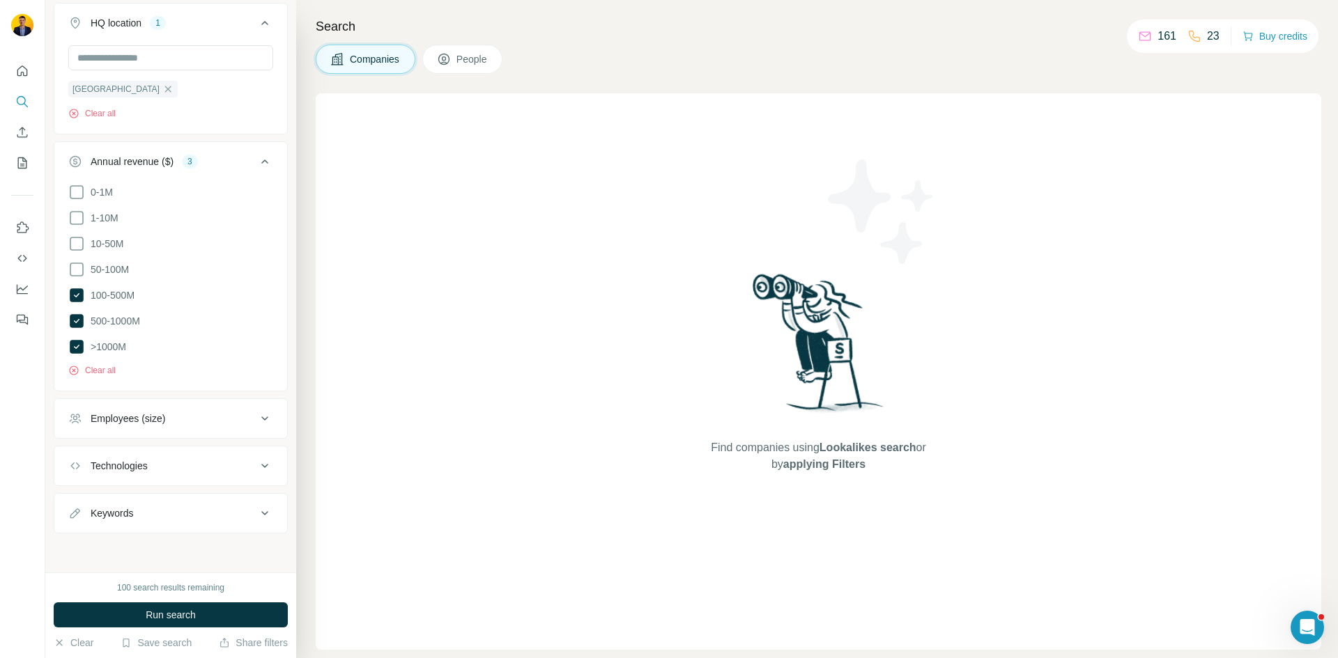
scroll to position [461, 0]
click at [238, 164] on div "Annual revenue ($) 3" at bounding box center [162, 165] width 188 height 14
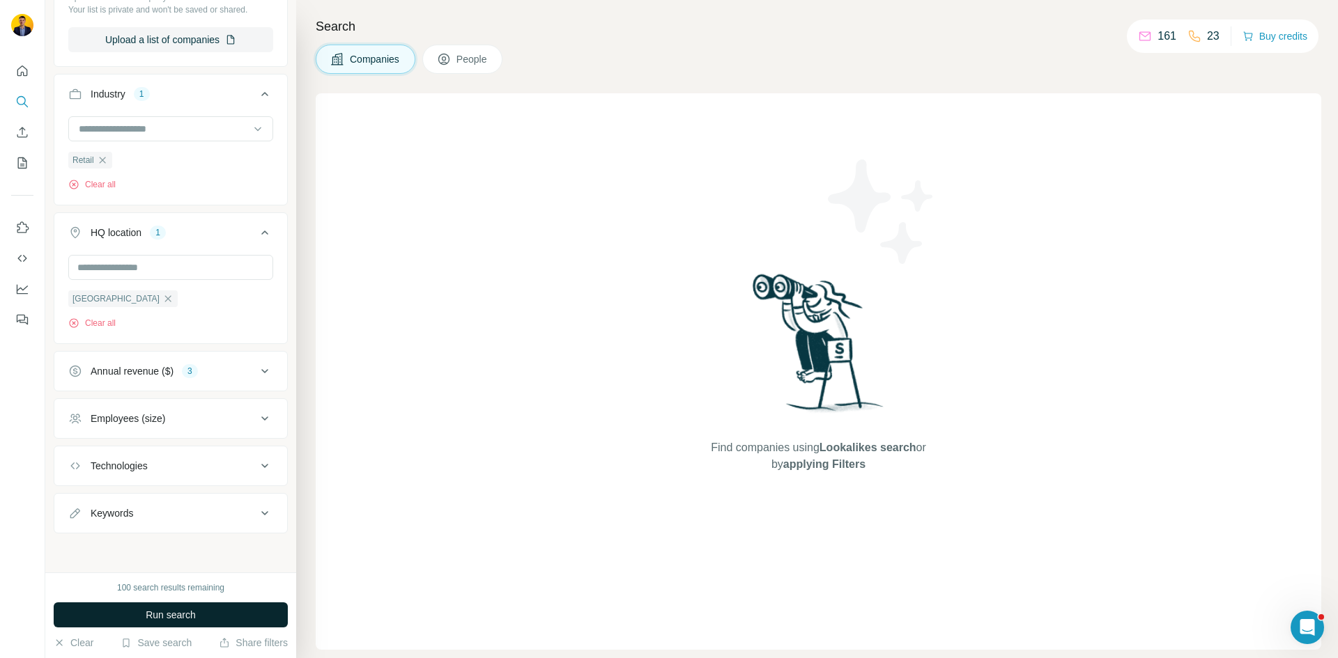
click at [189, 615] on span "Run search" at bounding box center [171, 615] width 50 height 14
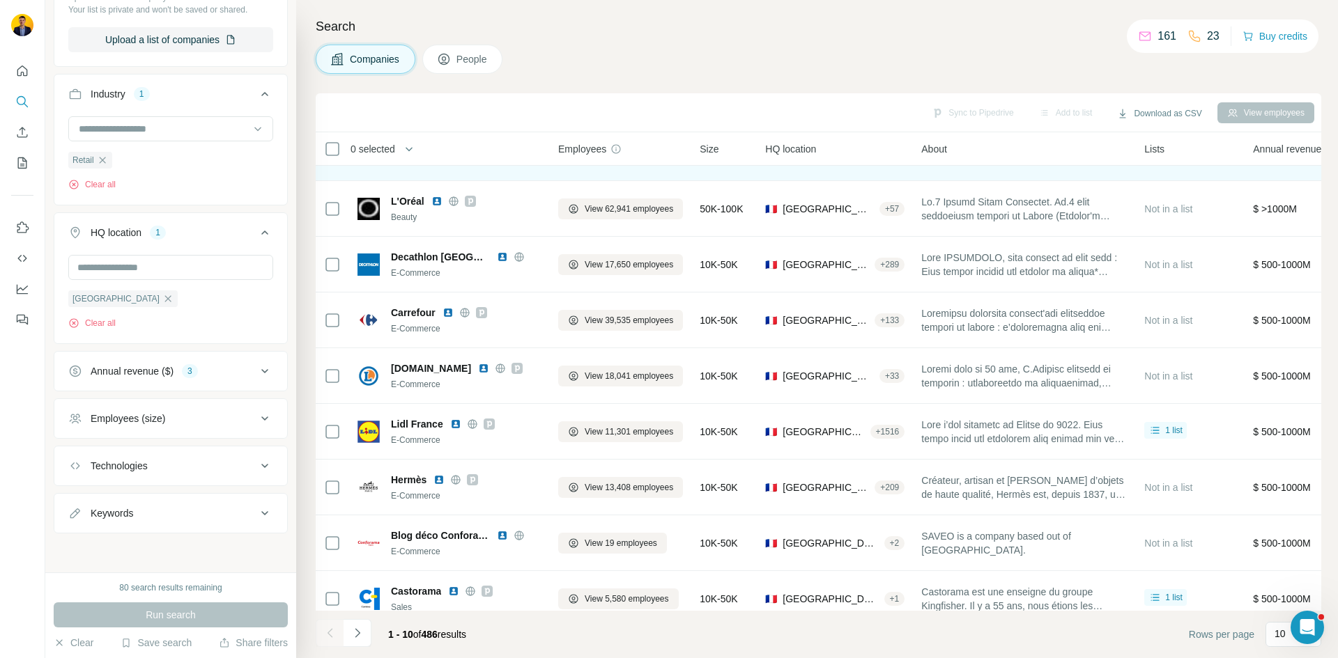
scroll to position [119, 0]
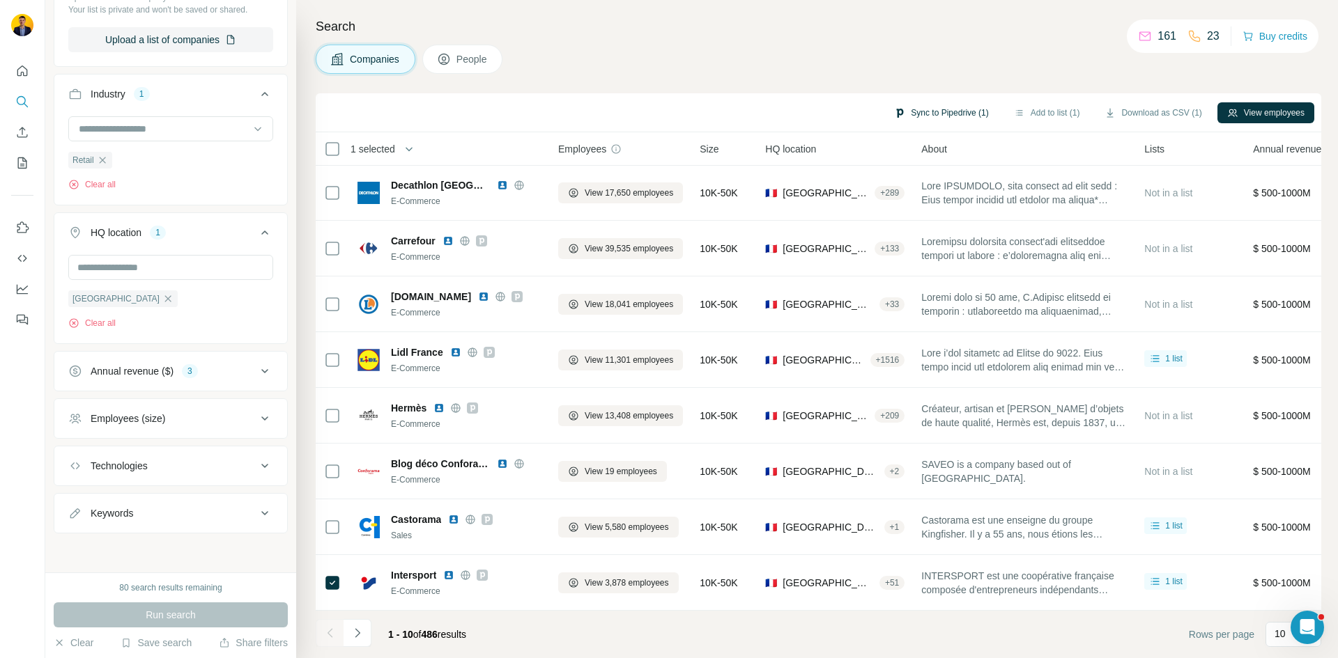
click at [961, 113] on button "Sync to Pipedrive (1)" at bounding box center [941, 112] width 114 height 21
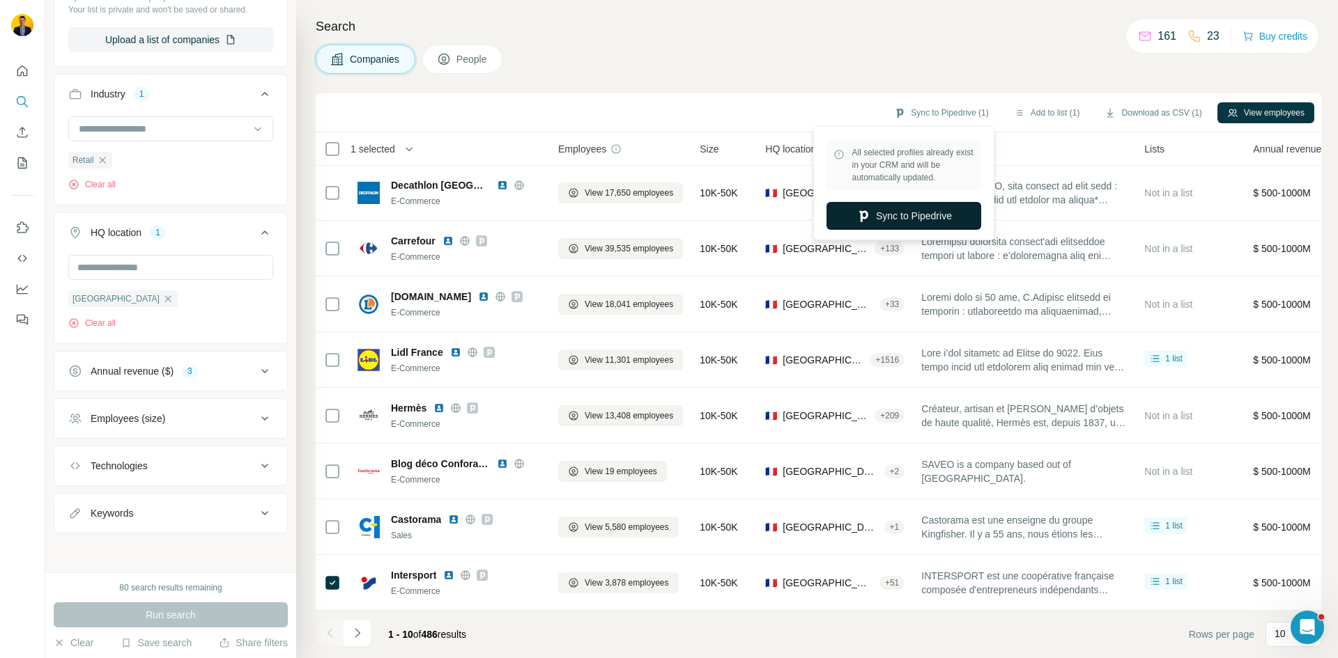
click at [866, 210] on icon "button" at bounding box center [863, 216] width 14 height 14
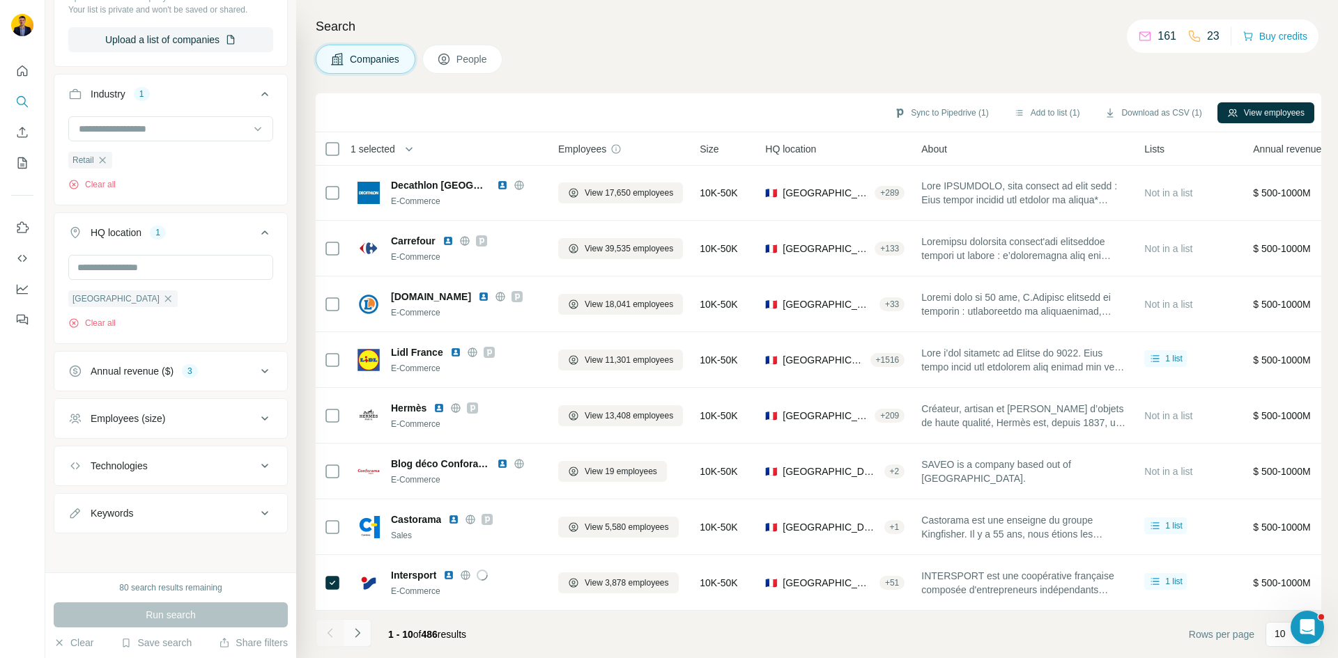
click at [346, 638] on button "Navigate to next page" at bounding box center [357, 633] width 28 height 28
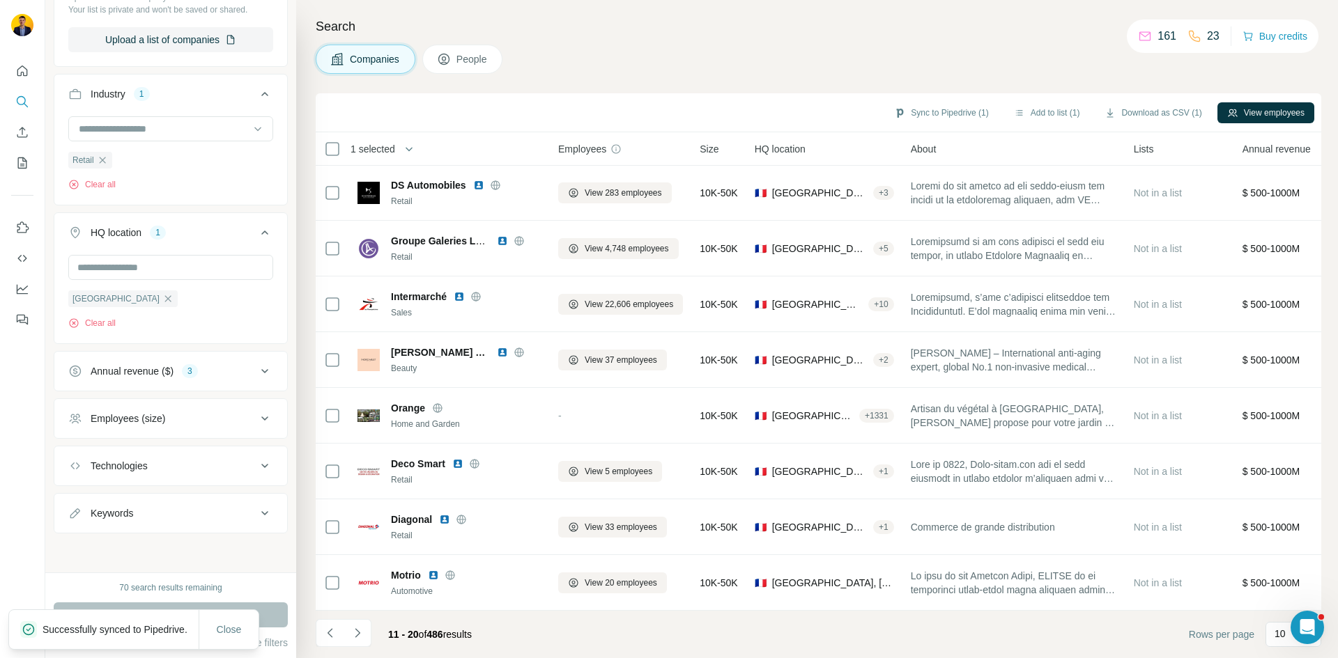
click at [362, 144] on span "1 selected" at bounding box center [372, 149] width 45 height 14
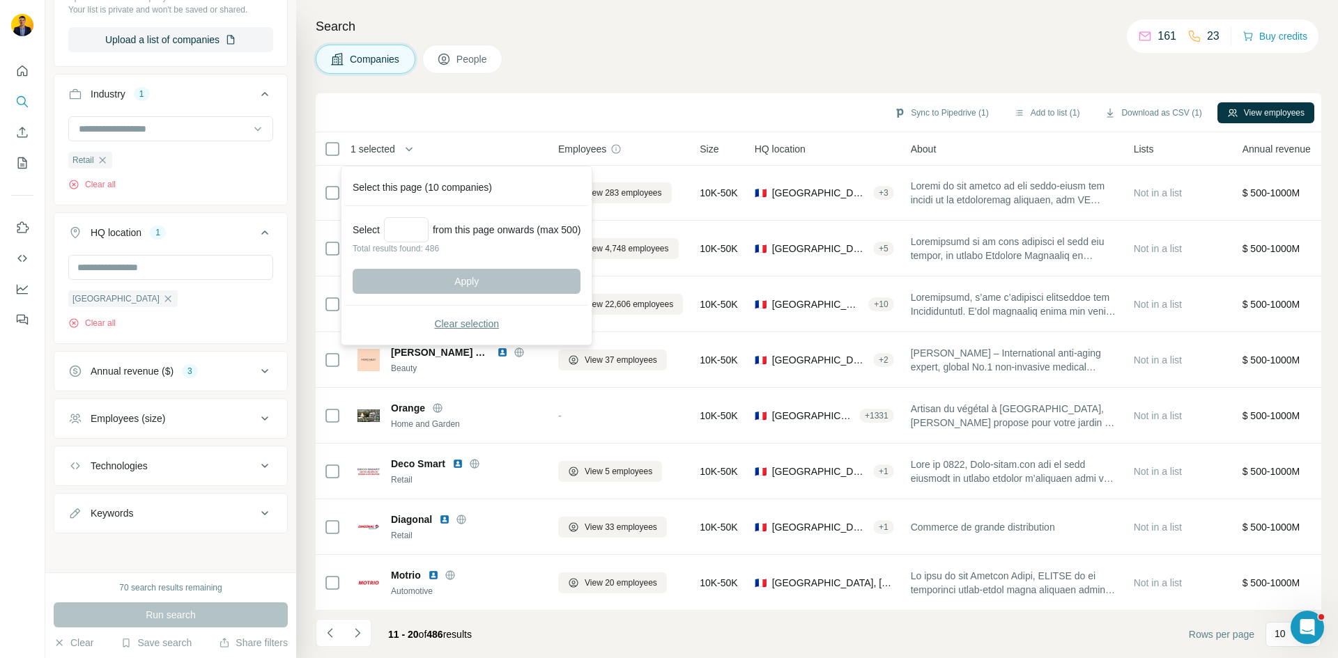
click at [444, 324] on span "Clear selection" at bounding box center [466, 324] width 65 height 14
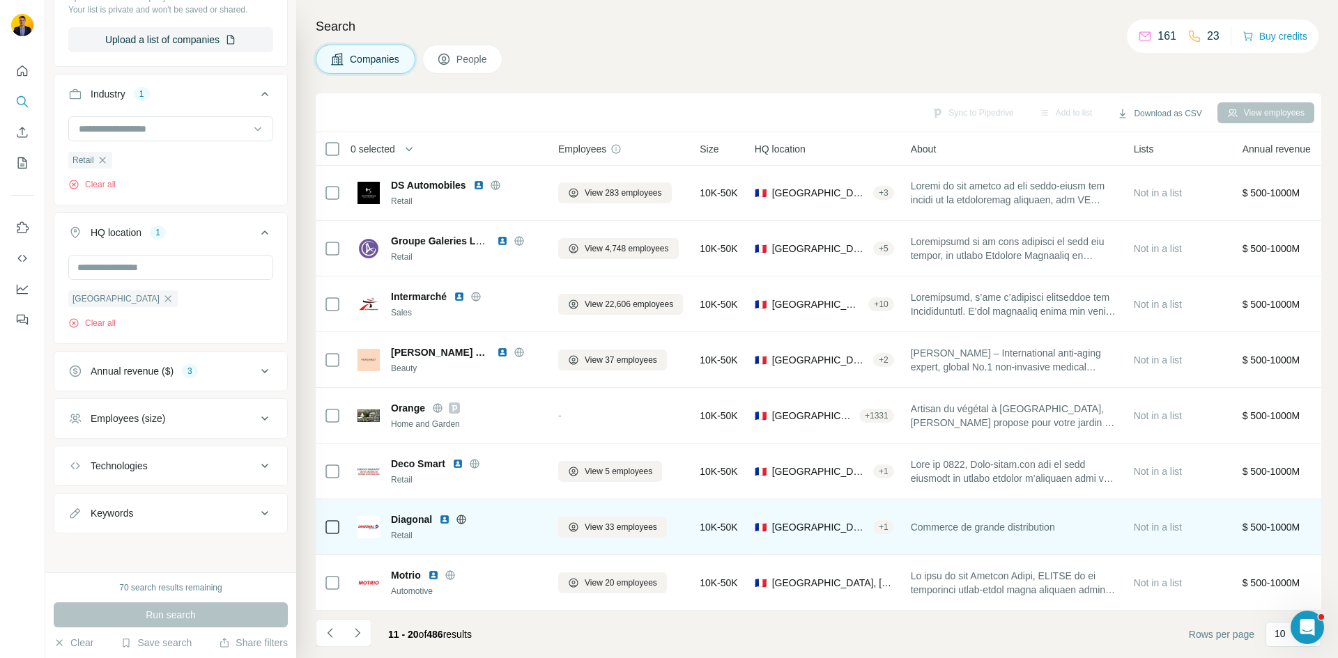
click at [332, 530] on div at bounding box center [332, 527] width 17 height 38
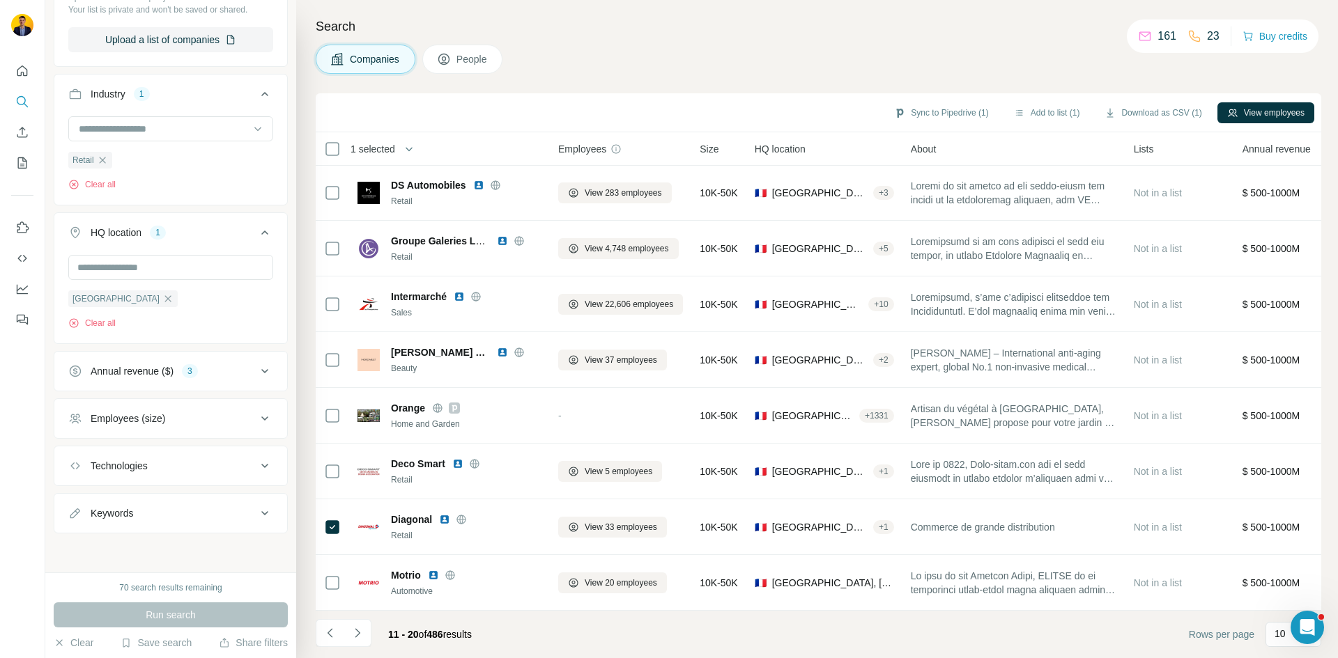
click at [361, 648] on li at bounding box center [357, 634] width 28 height 31
click at [360, 627] on icon "Navigate to next page" at bounding box center [357, 633] width 14 height 14
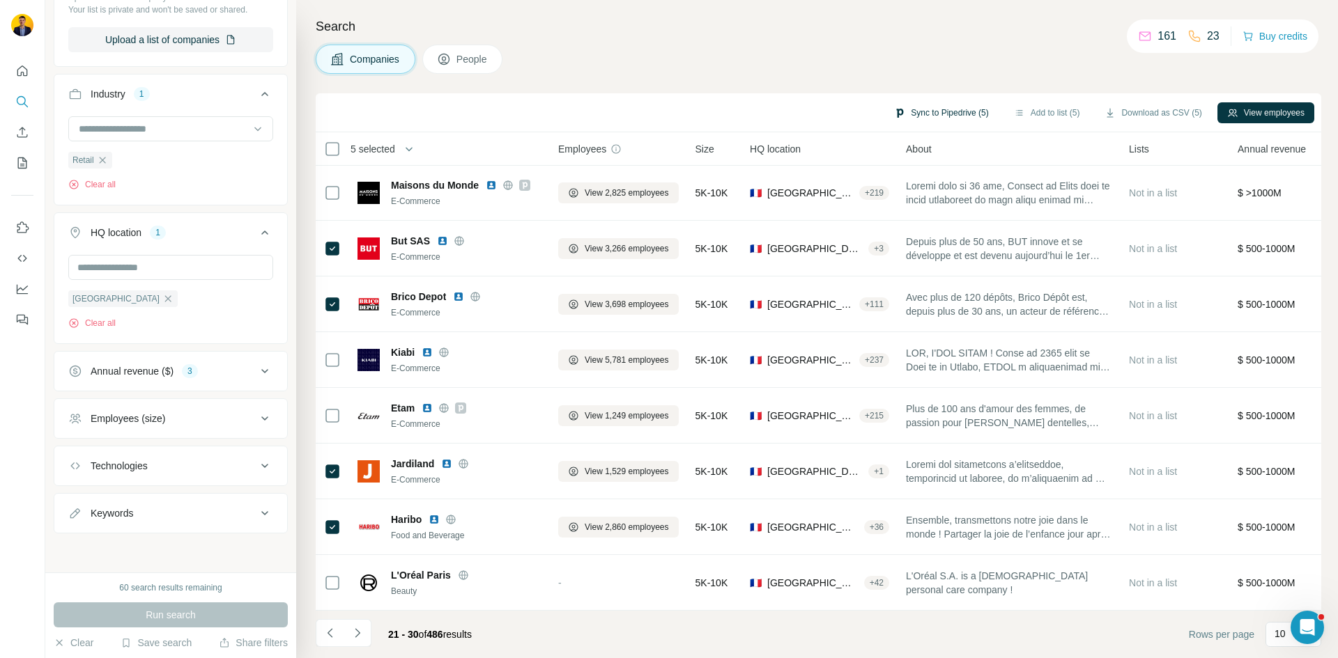
click at [932, 114] on button "Sync to Pipedrive (5)" at bounding box center [941, 112] width 114 height 21
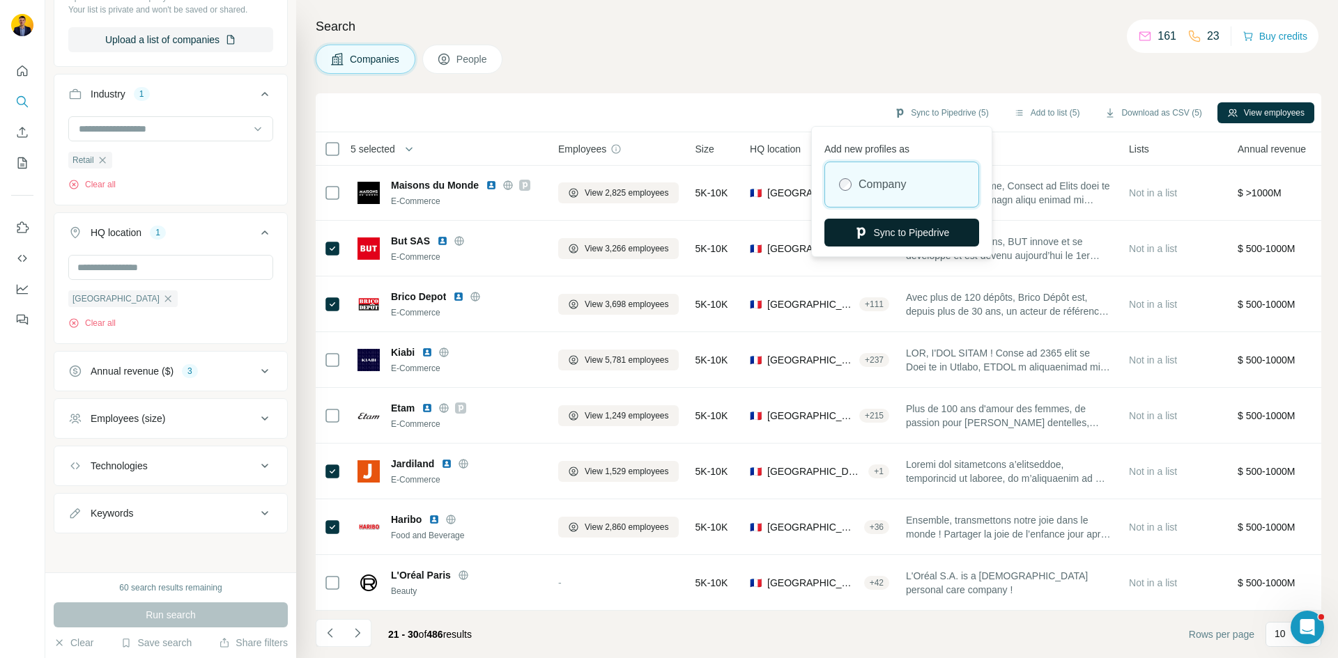
click at [904, 230] on button "Sync to Pipedrive" at bounding box center [901, 233] width 155 height 28
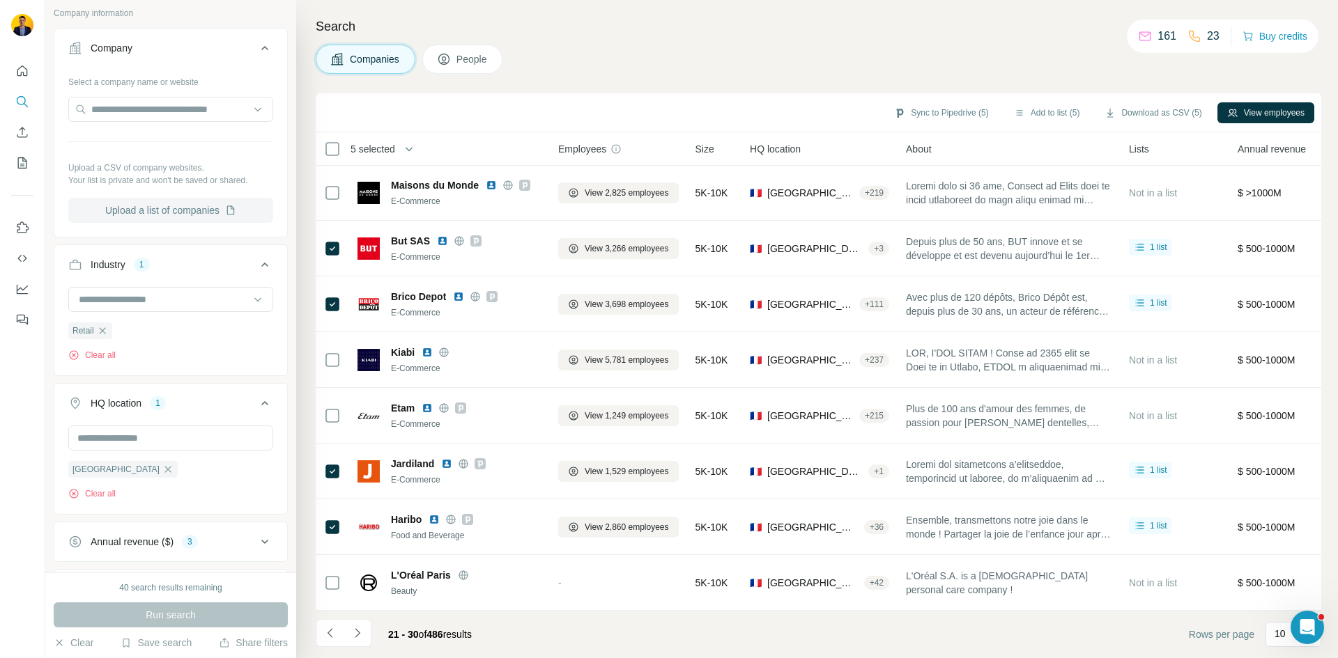
scroll to position [47, 0]
